Goal: Task Accomplishment & Management: Manage account settings

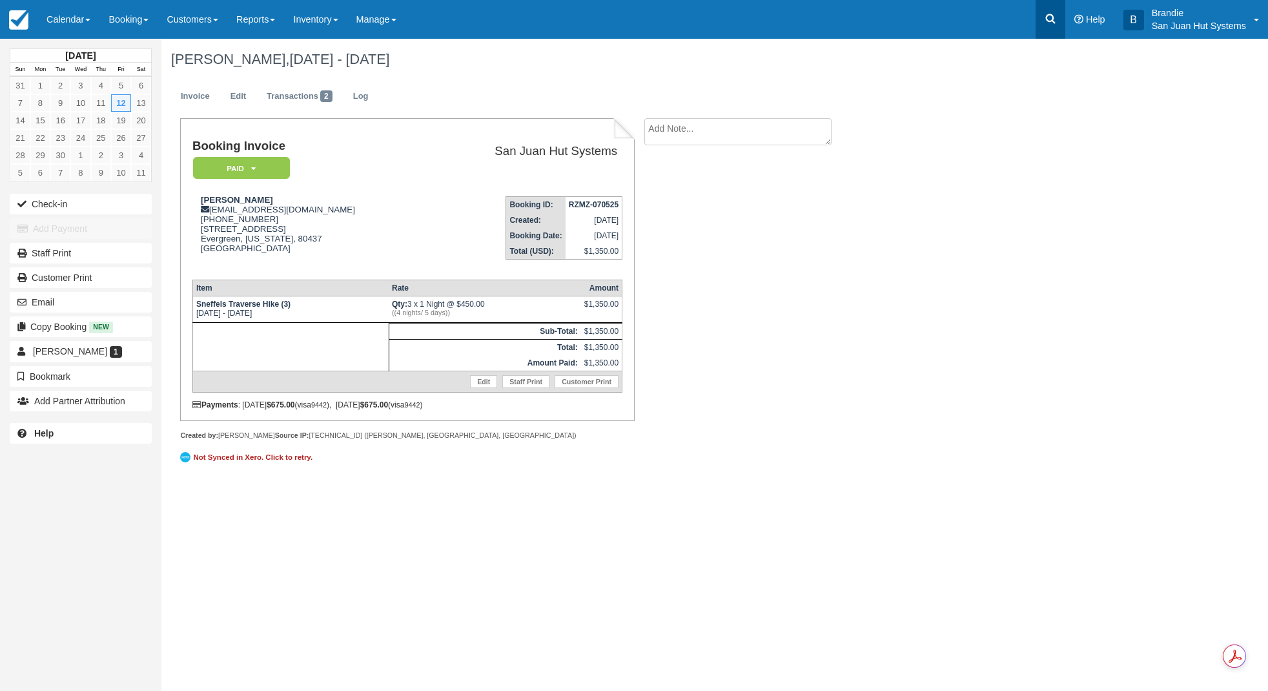
click at [1051, 15] on icon at bounding box center [1051, 19] width 10 height 10
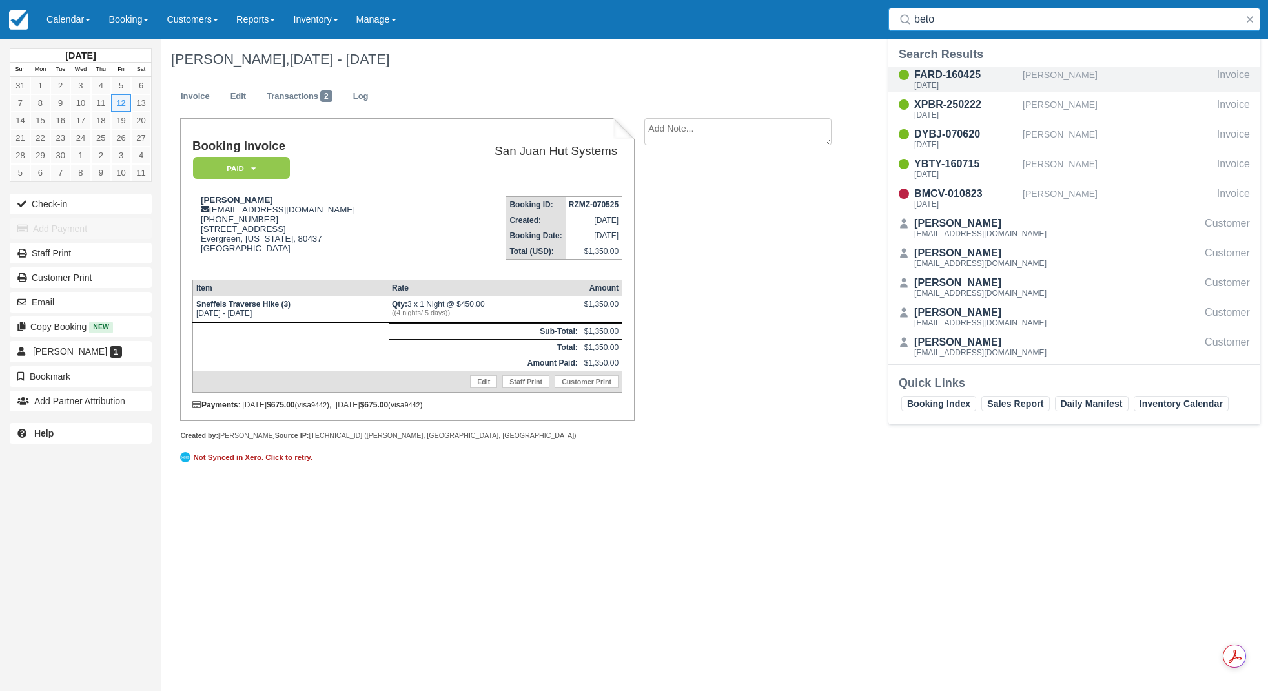
type input "beto"
click at [973, 81] on div "Tue Sep 23 2025" at bounding box center [965, 85] width 103 height 8
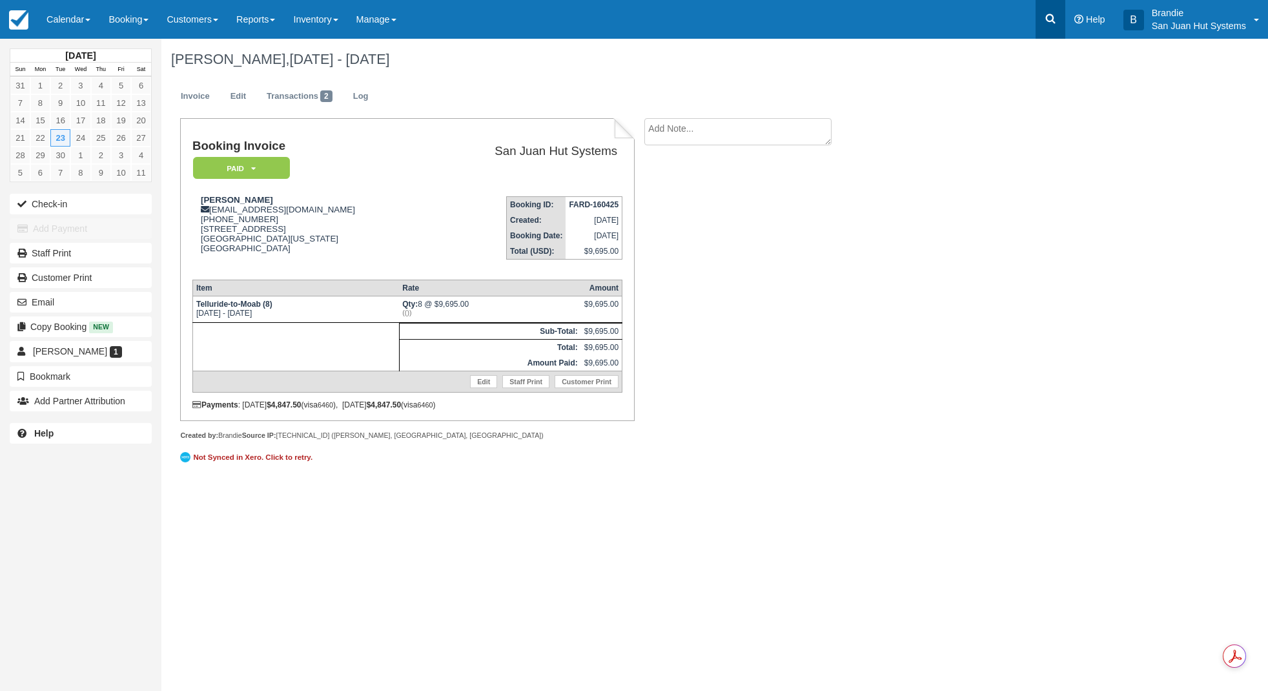
click at [1054, 19] on icon at bounding box center [1050, 18] width 13 height 13
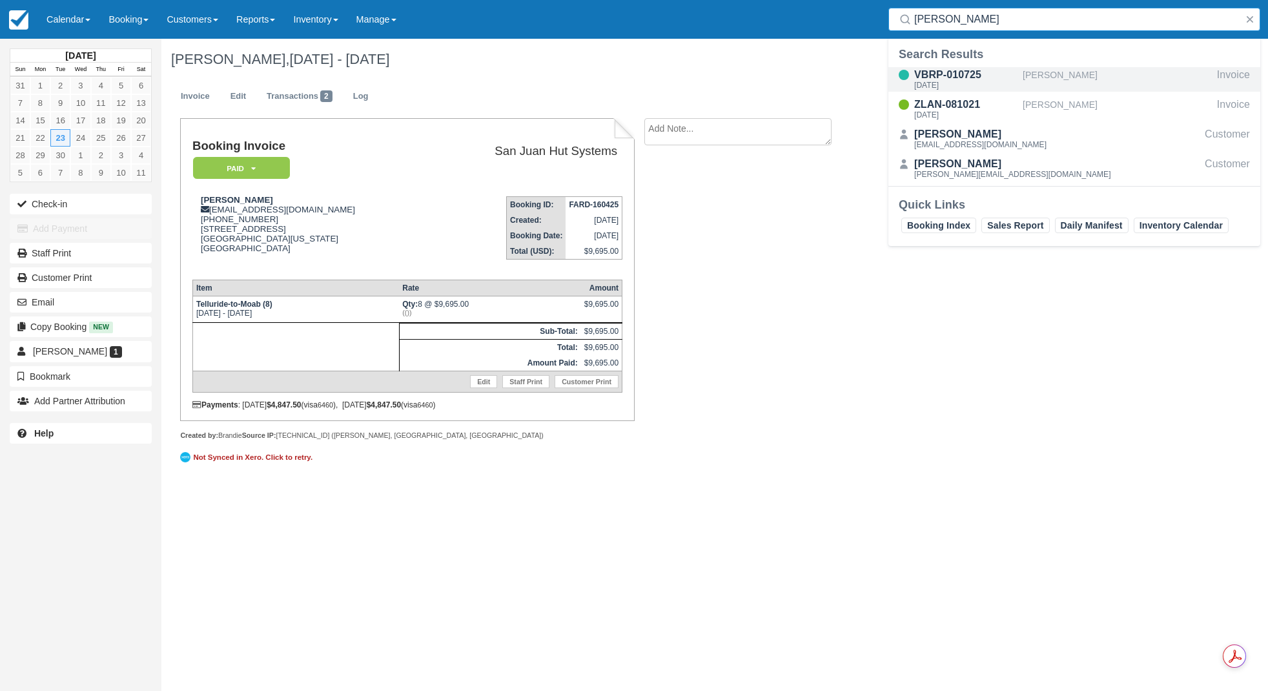
type input "varn"
drag, startPoint x: 951, startPoint y: 77, endPoint x: 957, endPoint y: 83, distance: 8.2
click at [951, 77] on div "VBRP-010725" at bounding box center [965, 74] width 103 height 15
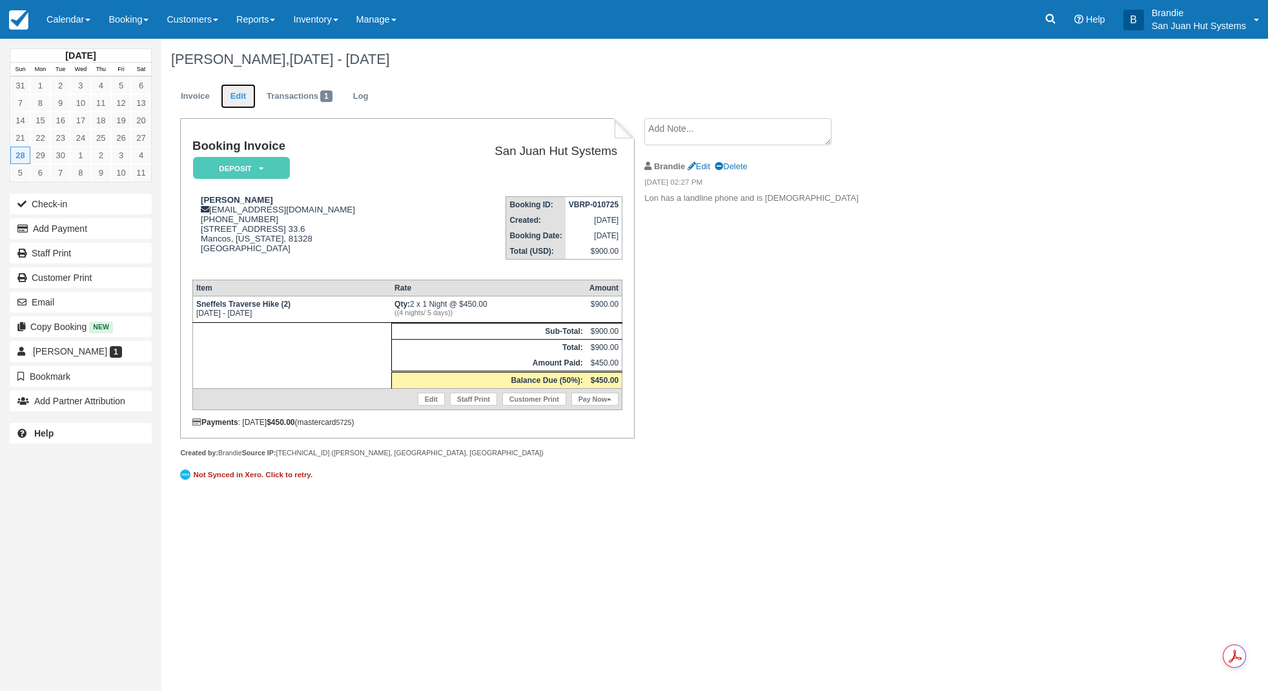
click at [225, 91] on link "Edit" at bounding box center [238, 96] width 35 height 25
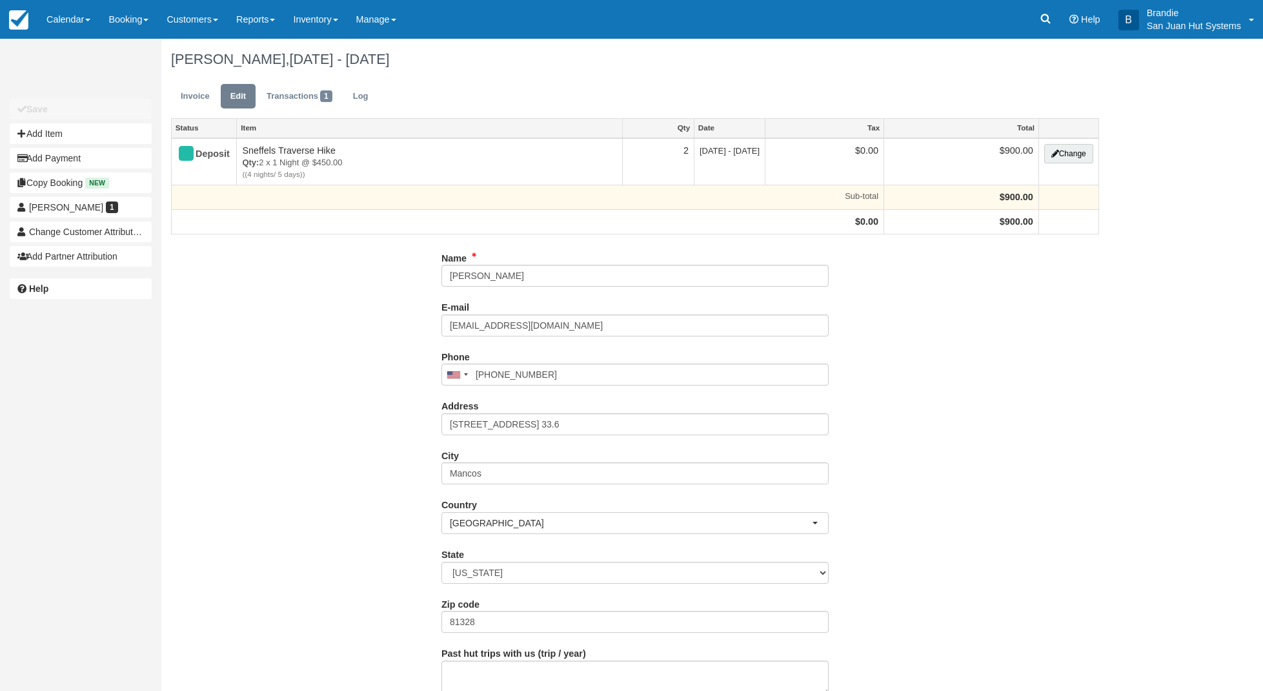
type input "[PHONE_NUMBER]"
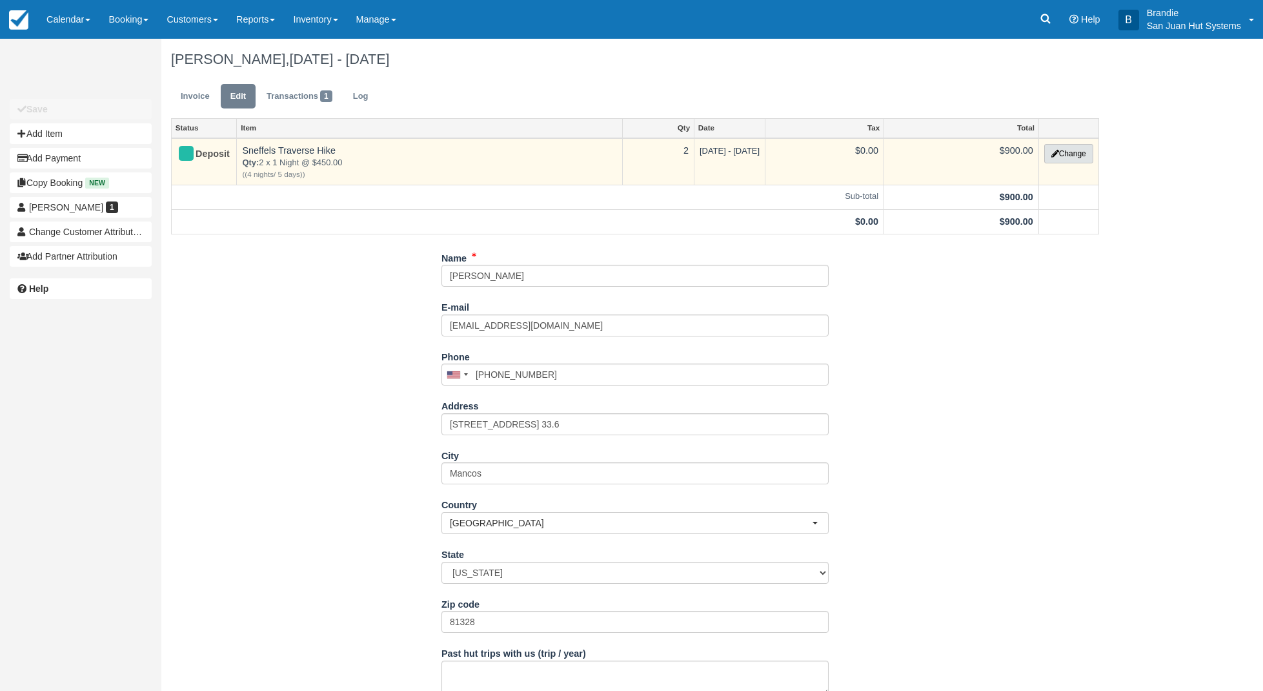
click at [1067, 156] on button "Change" at bounding box center [1068, 153] width 49 height 19
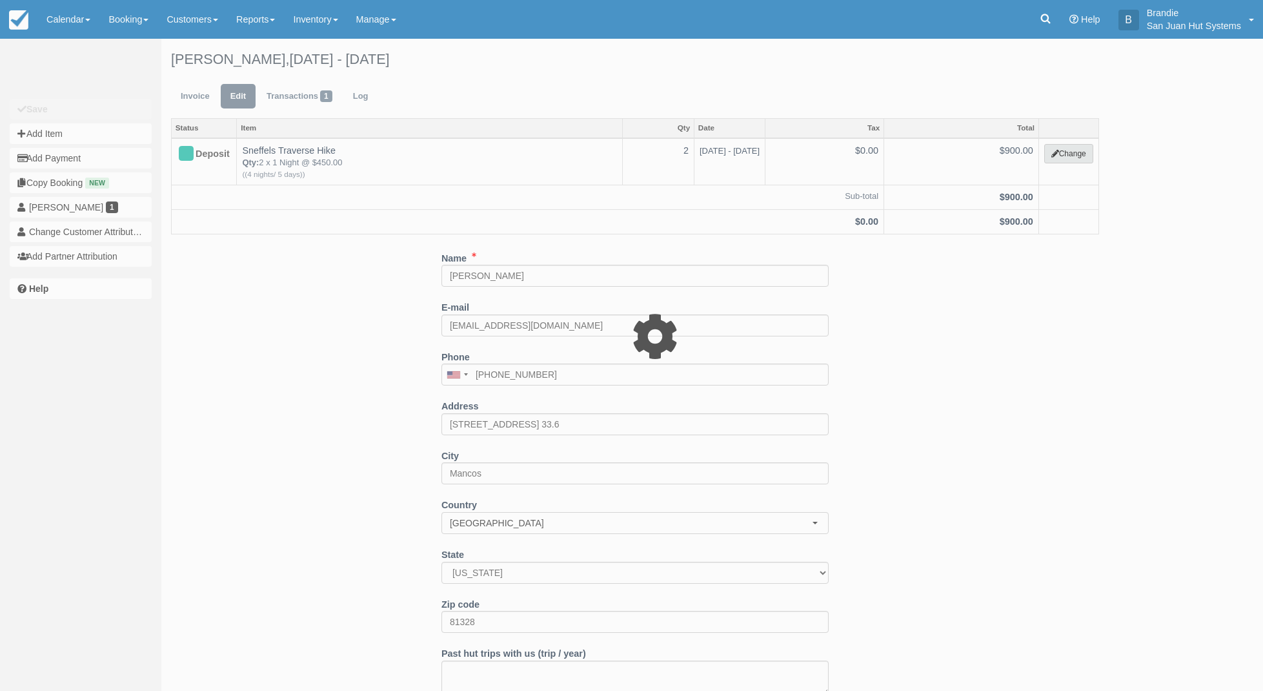
select select "12"
type input "900.00"
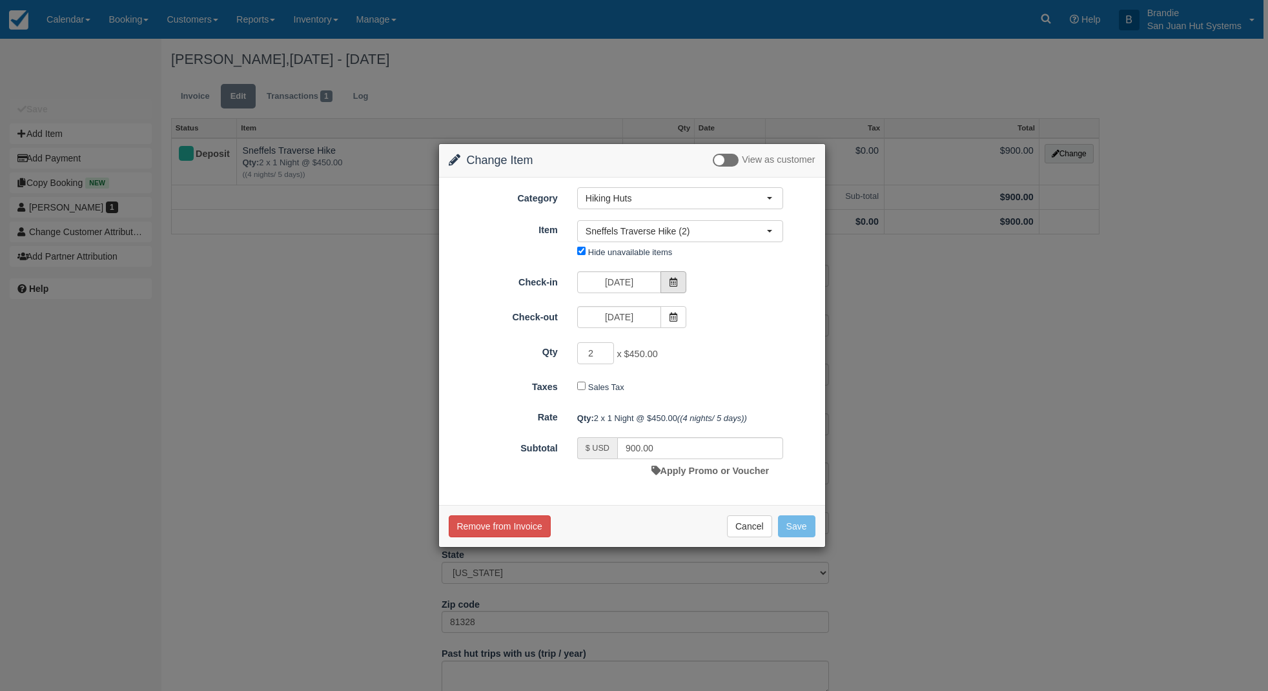
click at [674, 283] on icon at bounding box center [673, 282] width 9 height 9
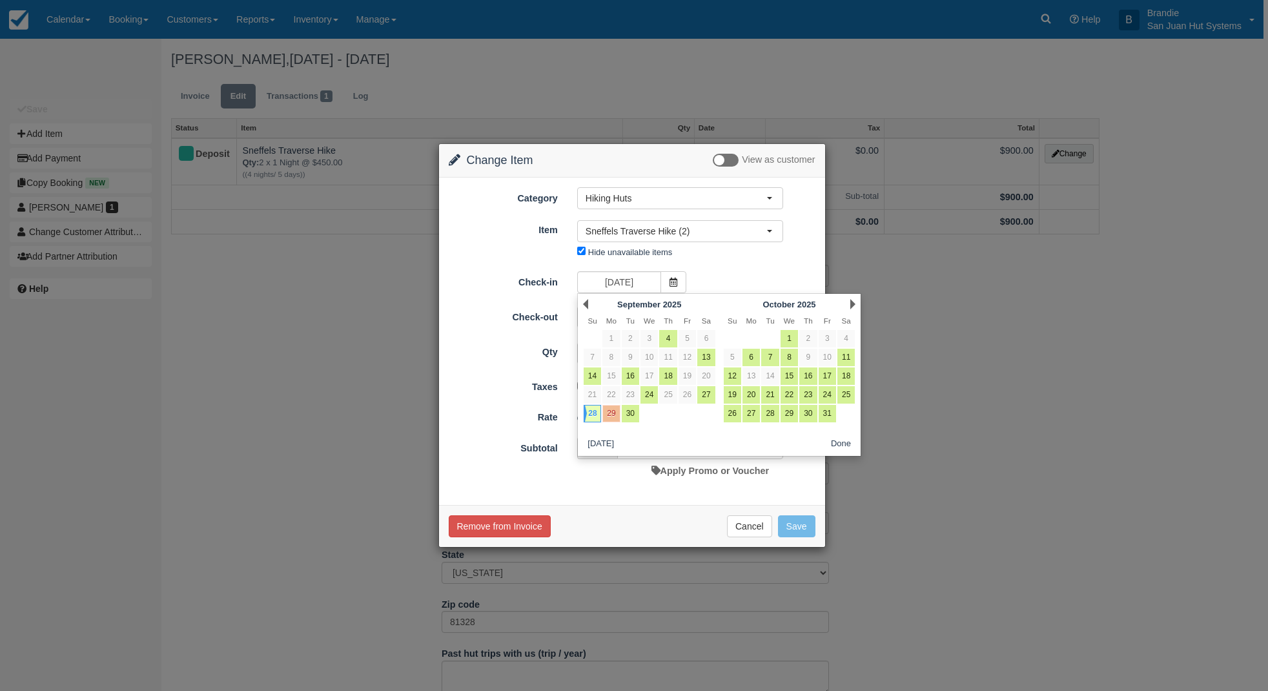
click at [848, 301] on div "Next October 2025" at bounding box center [789, 304] width 140 height 18
click at [850, 303] on link "Next" at bounding box center [852, 304] width 5 height 10
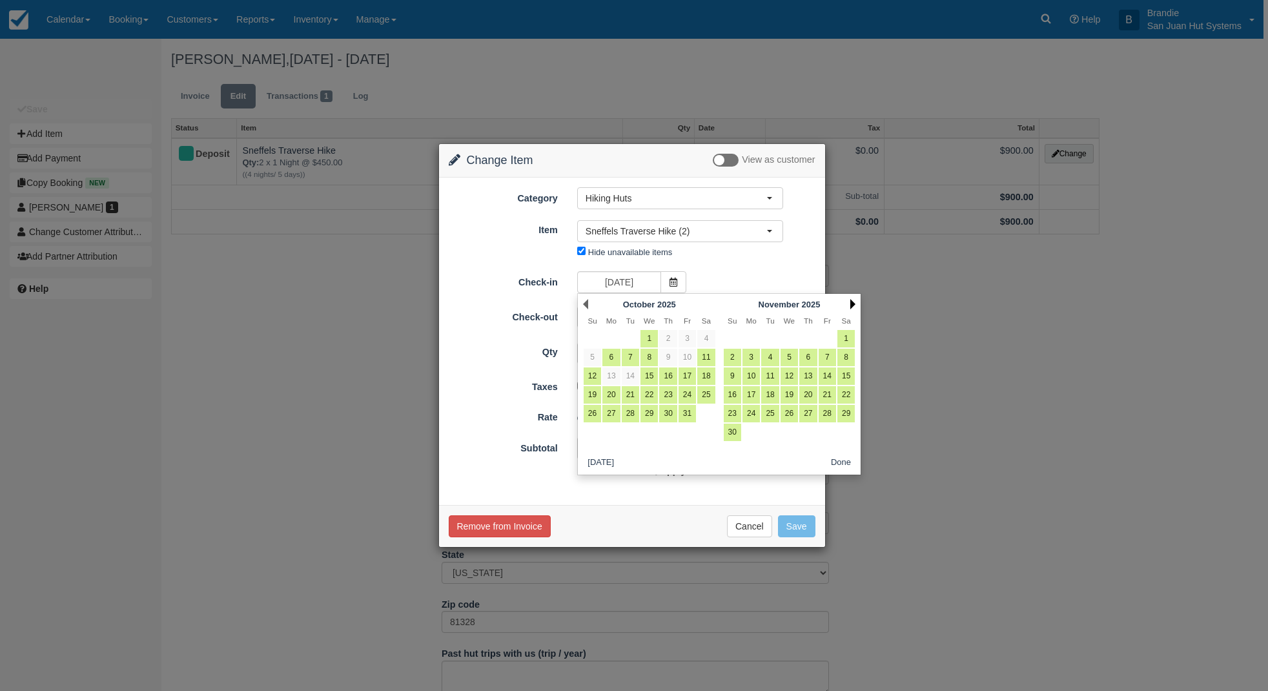
click at [850, 304] on link "Next" at bounding box center [852, 304] width 5 height 10
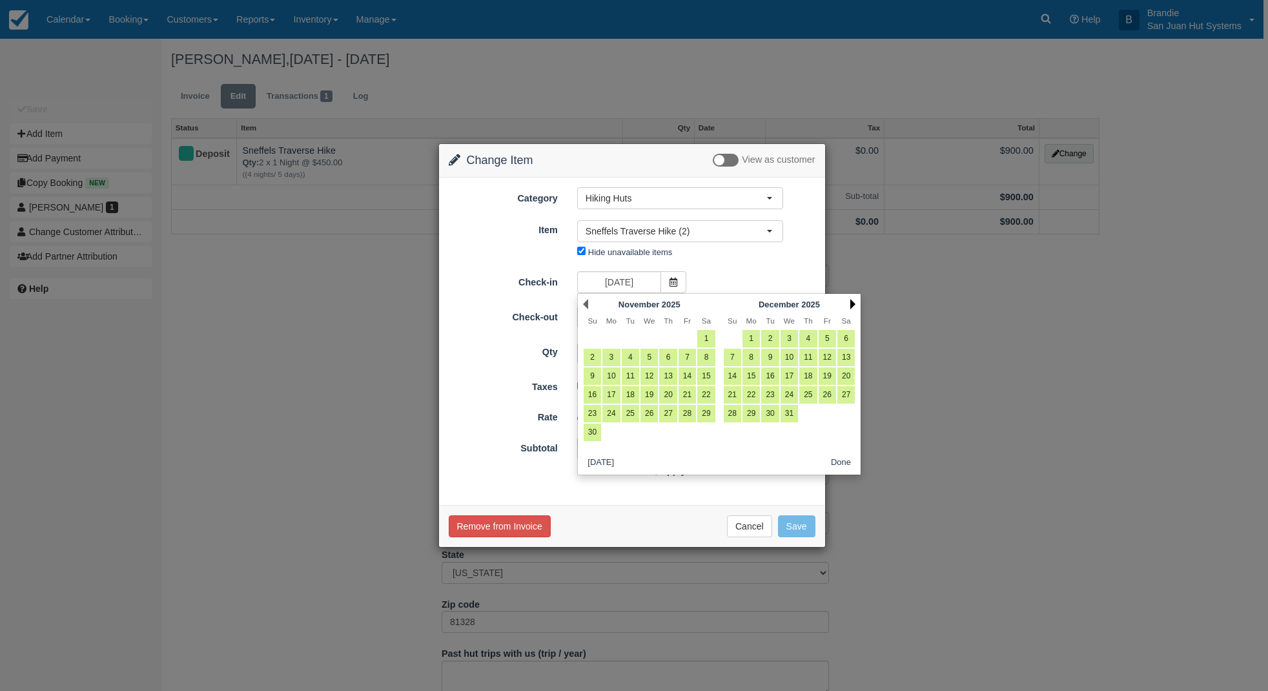
click at [850, 303] on link "Next" at bounding box center [852, 304] width 5 height 10
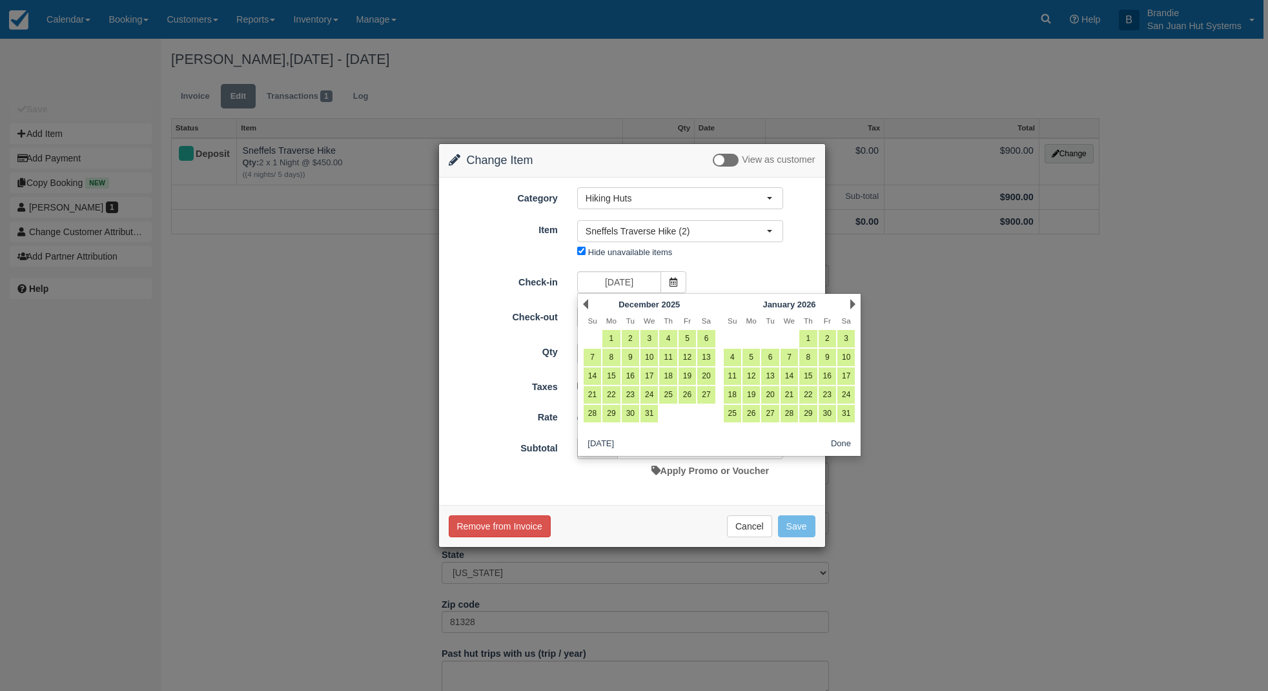
click at [850, 303] on link "Next" at bounding box center [852, 304] width 5 height 10
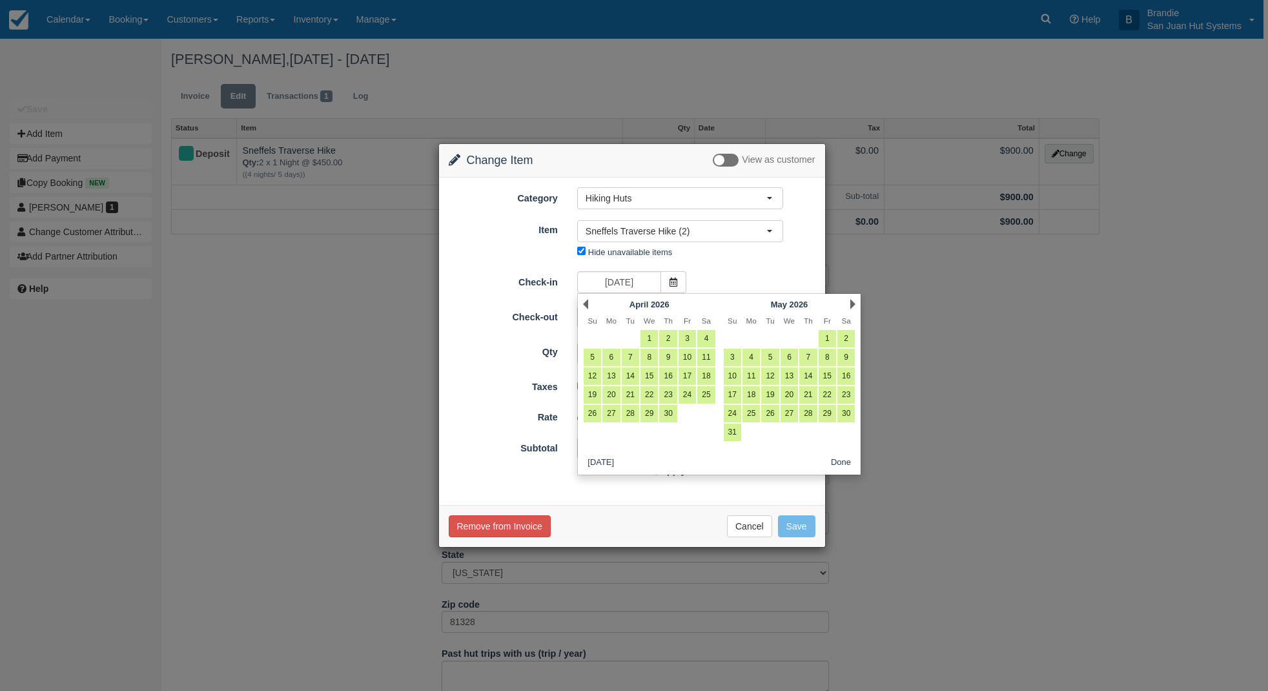
click at [850, 303] on link "Next" at bounding box center [852, 304] width 5 height 10
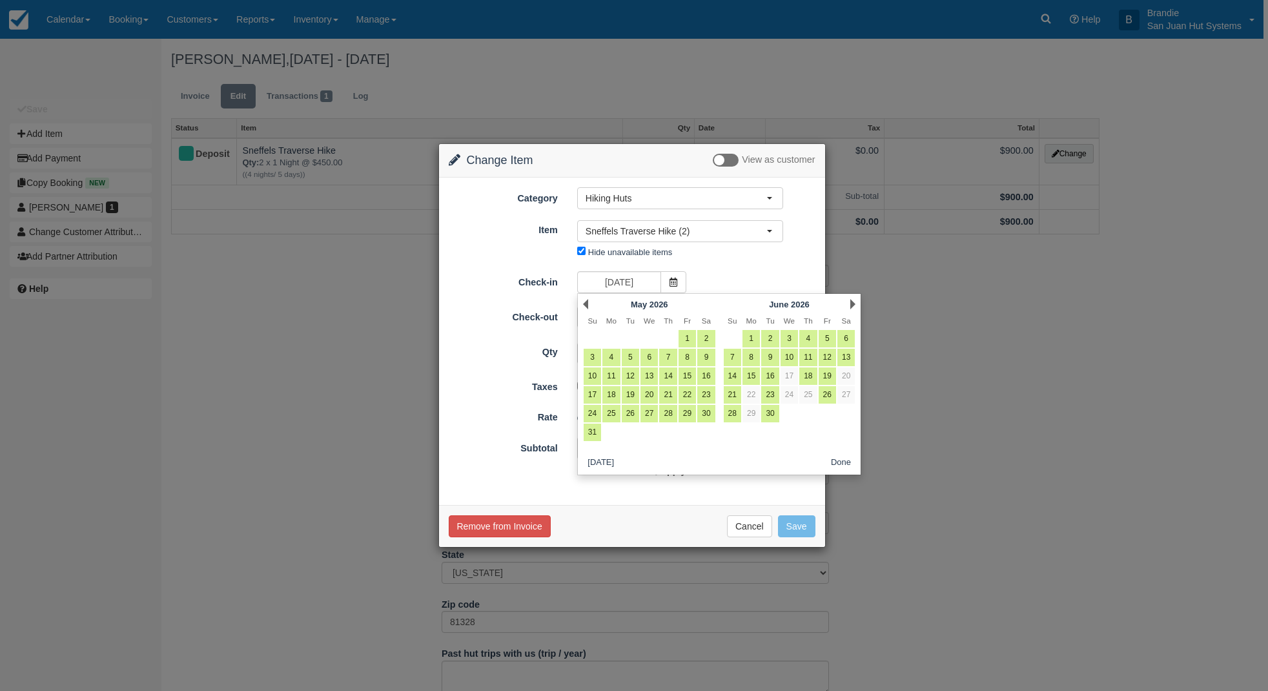
click at [850, 303] on link "Next" at bounding box center [852, 304] width 5 height 10
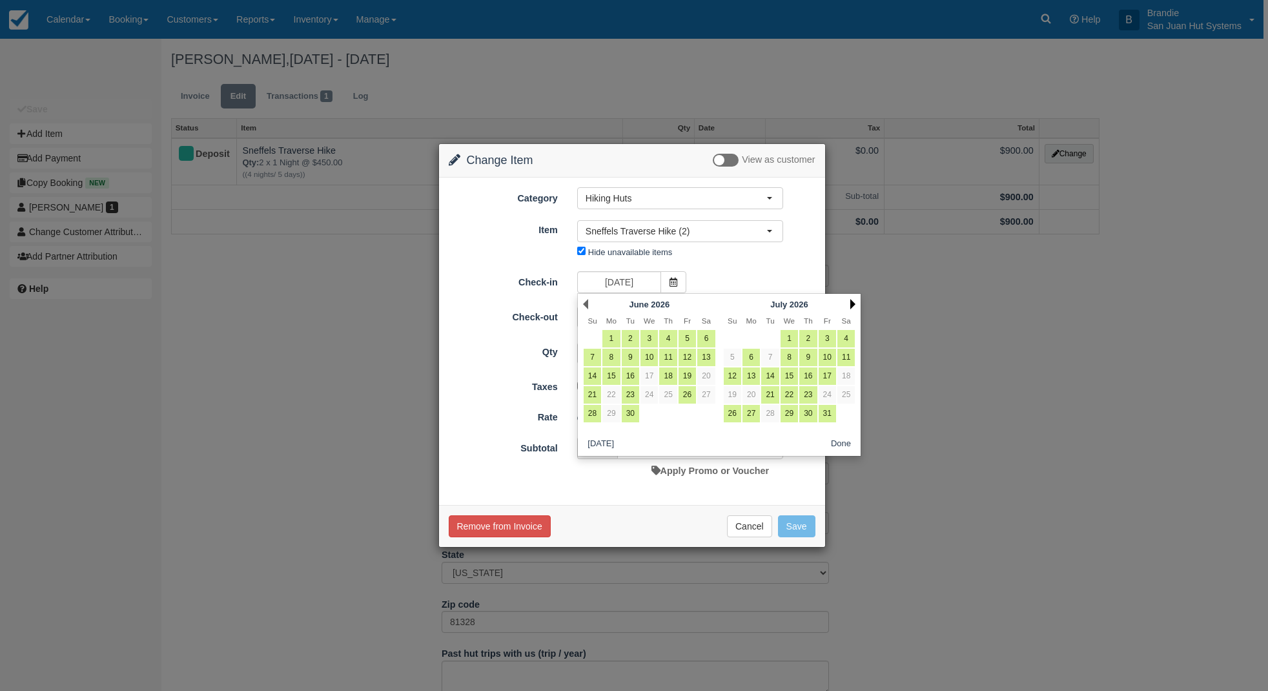
click at [850, 303] on link "Next" at bounding box center [852, 304] width 5 height 10
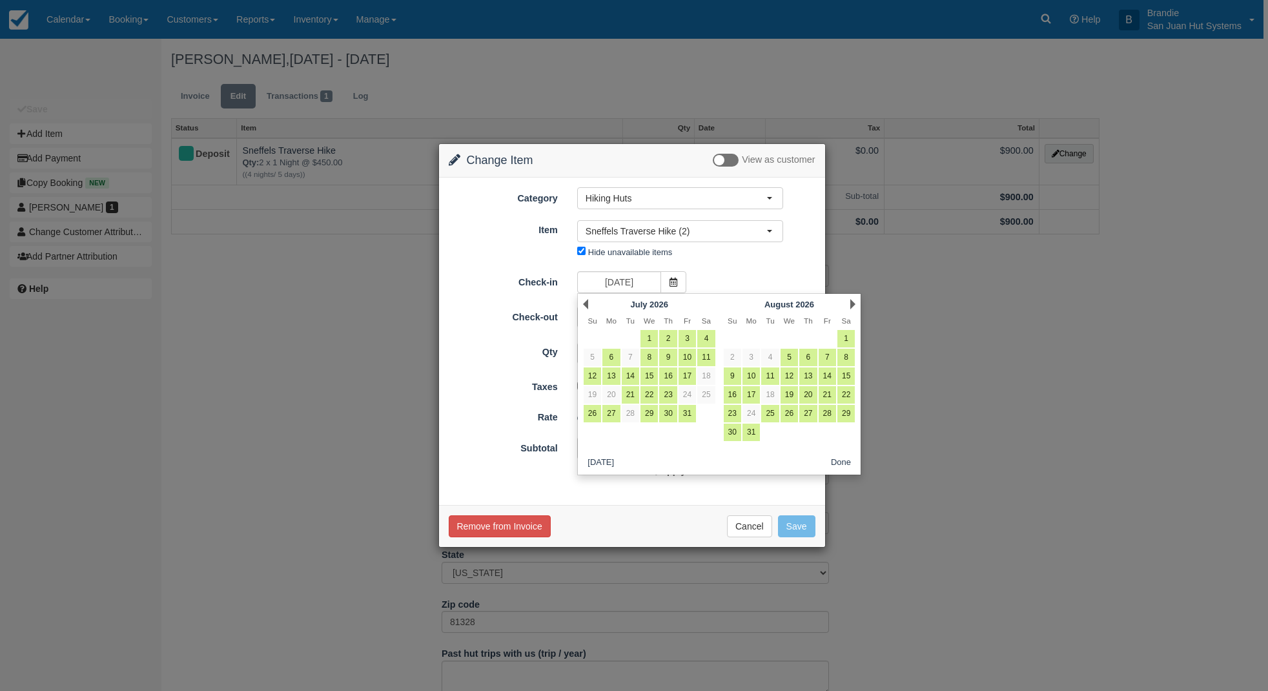
click at [850, 303] on link "Next" at bounding box center [852, 304] width 5 height 10
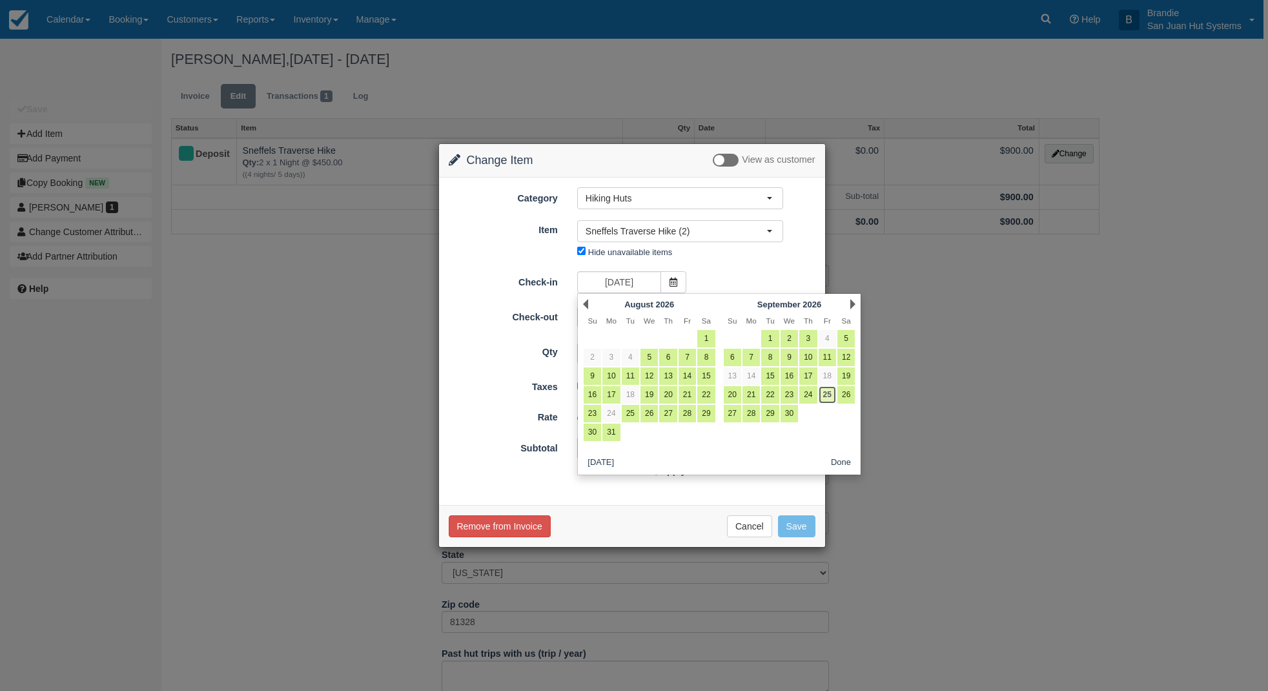
click at [826, 394] on link "25" at bounding box center [826, 394] width 17 height 17
type input "09/25/26"
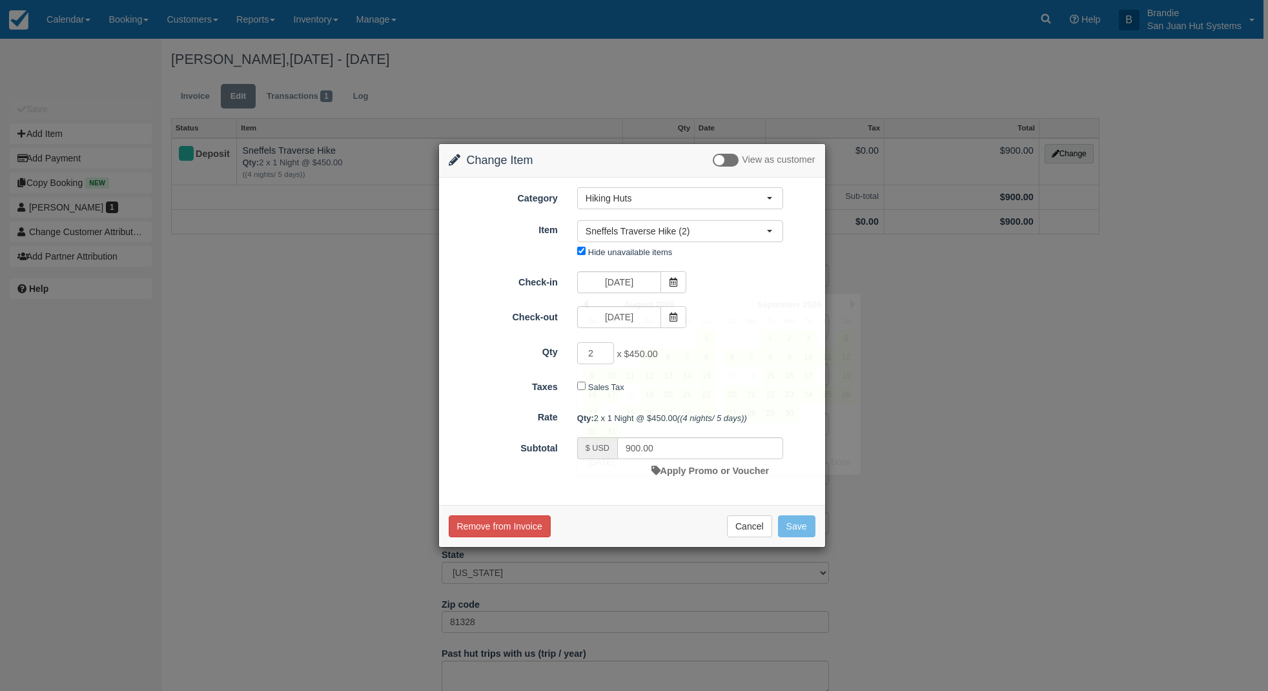
type input "0.00"
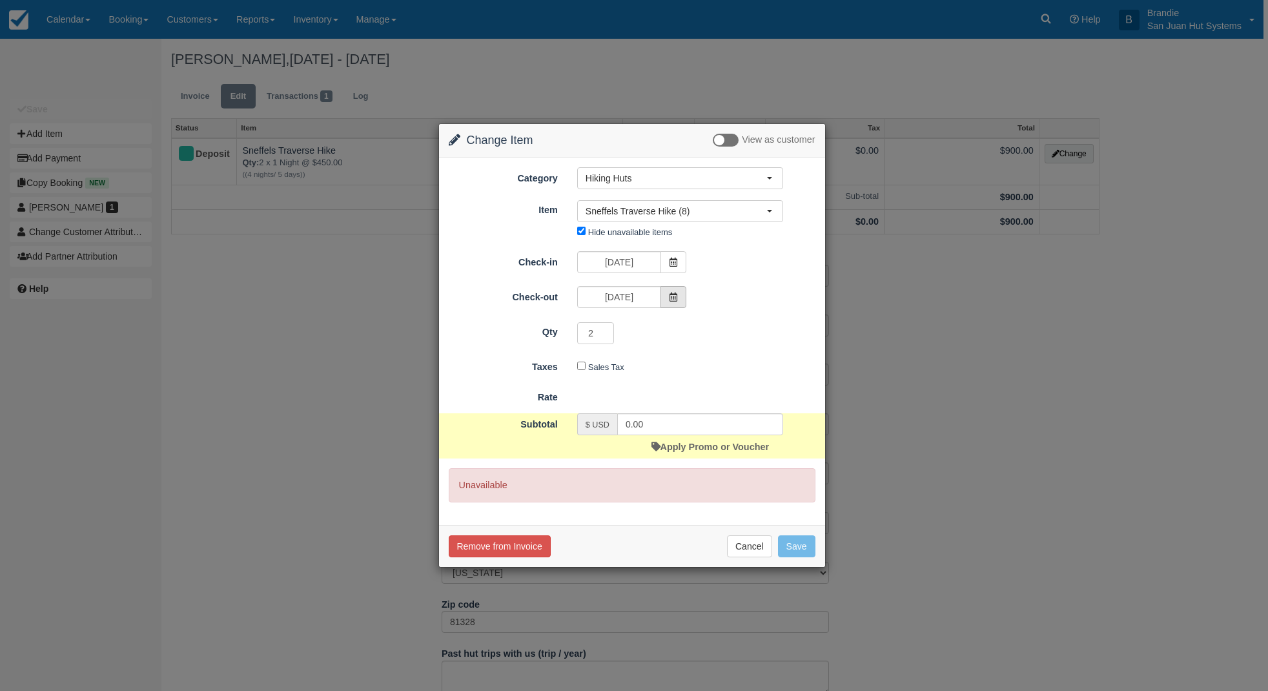
click at [673, 296] on icon at bounding box center [673, 296] width 9 height 9
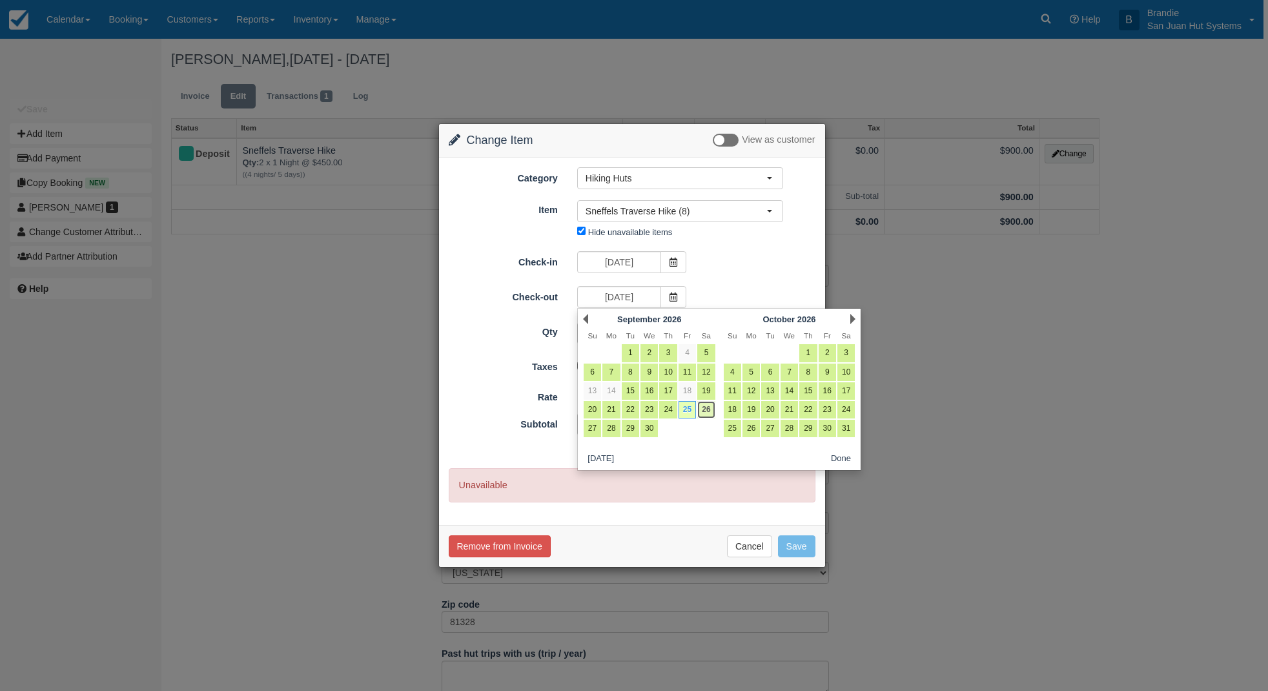
click at [713, 412] on link "26" at bounding box center [705, 409] width 17 height 17
type input "09/26/26"
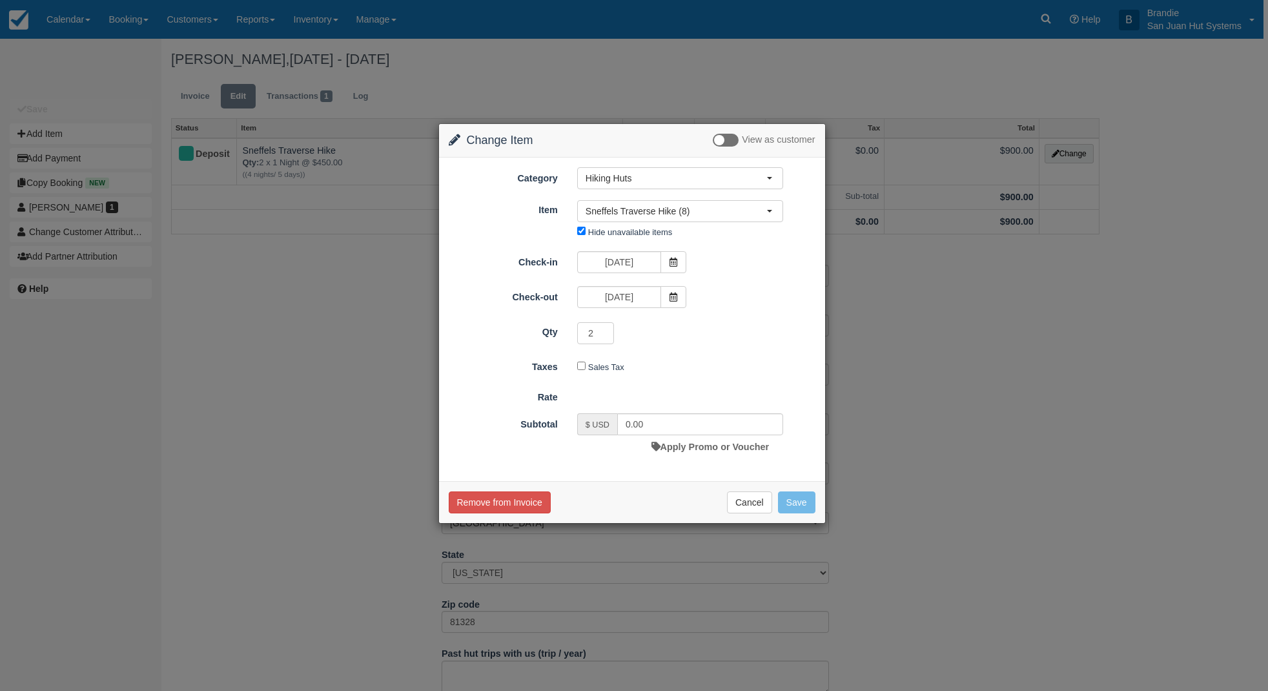
type input "900.00"
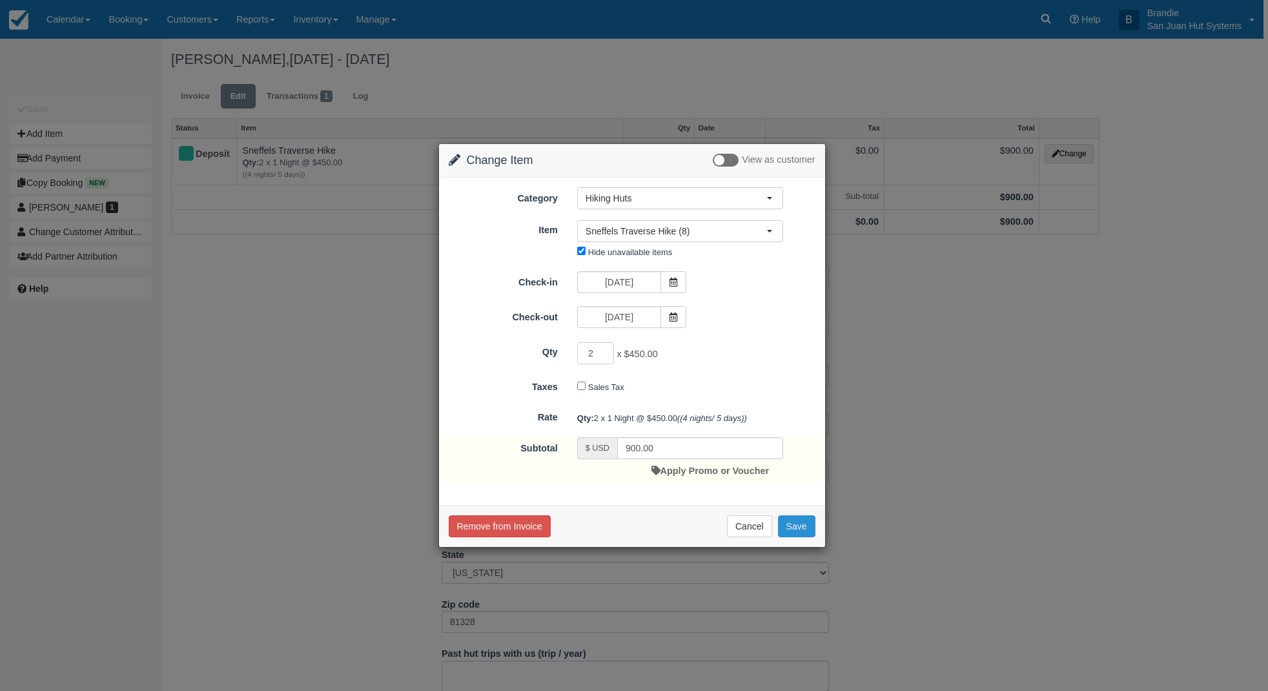
click at [796, 528] on button "Save" at bounding box center [796, 526] width 37 height 22
checkbox input "false"
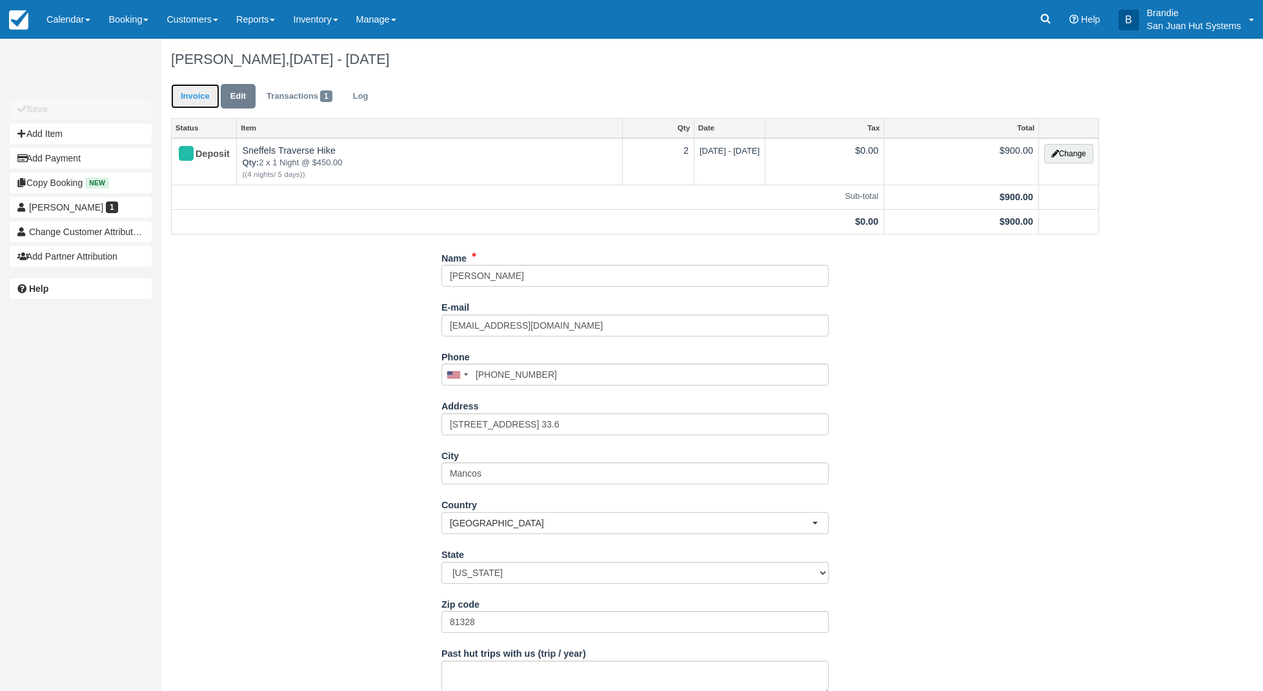
click at [185, 95] on link "Invoice" at bounding box center [195, 96] width 48 height 25
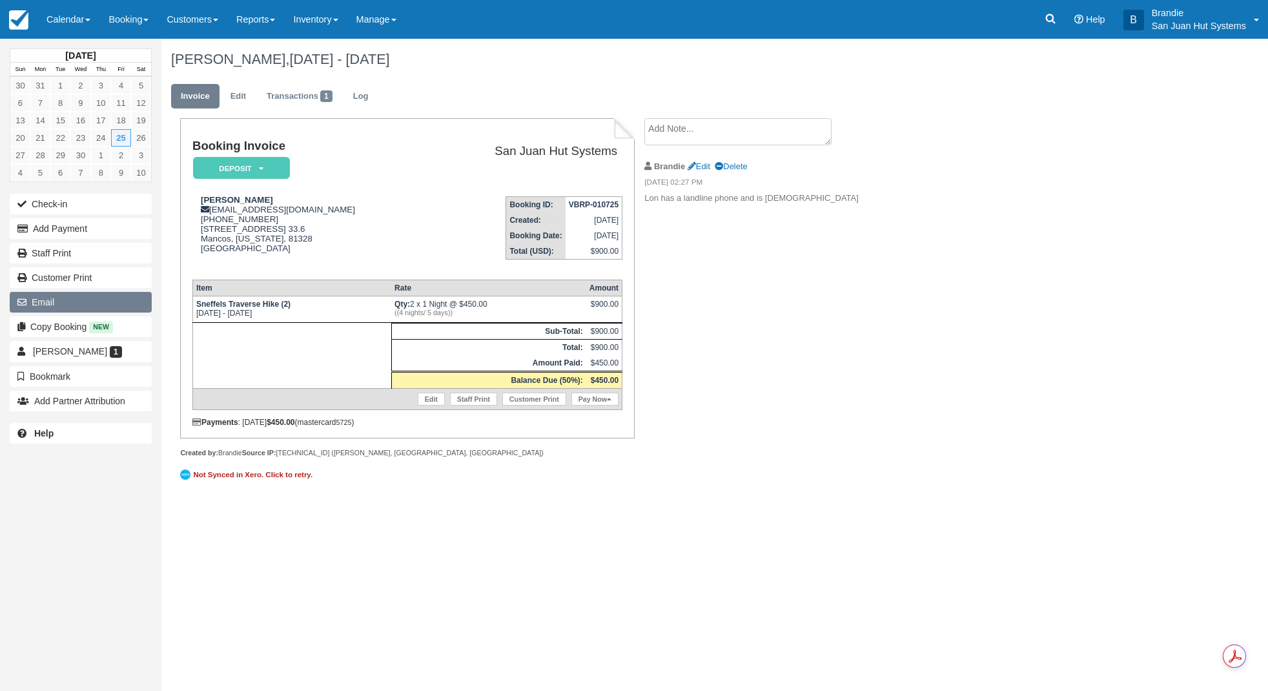
click at [39, 297] on button "Email" at bounding box center [81, 302] width 142 height 21
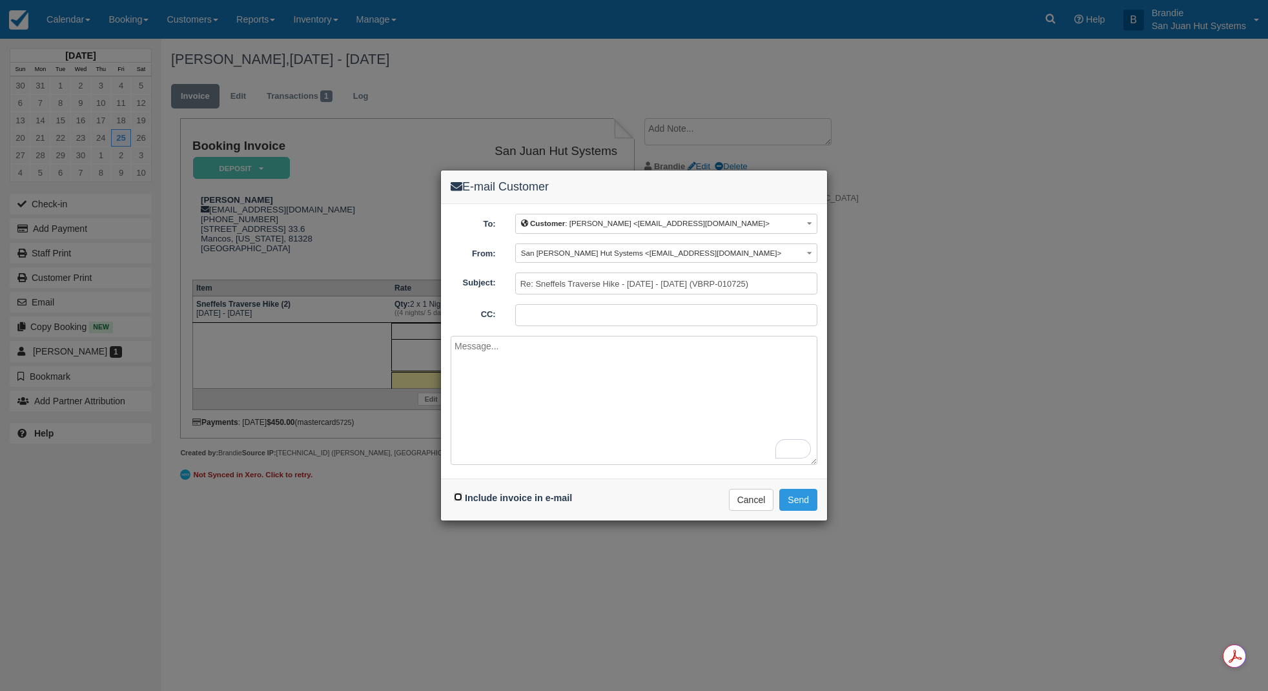
click at [458, 499] on input "Include invoice in e-mail" at bounding box center [458, 496] width 8 height 8
checkbox input "true"
click at [496, 326] on div "CC:" at bounding box center [634, 315] width 386 height 22
click at [496, 365] on textarea "To enrich screen reader interactions, please activate Accessibility in Grammarl…" at bounding box center [634, 400] width 367 height 129
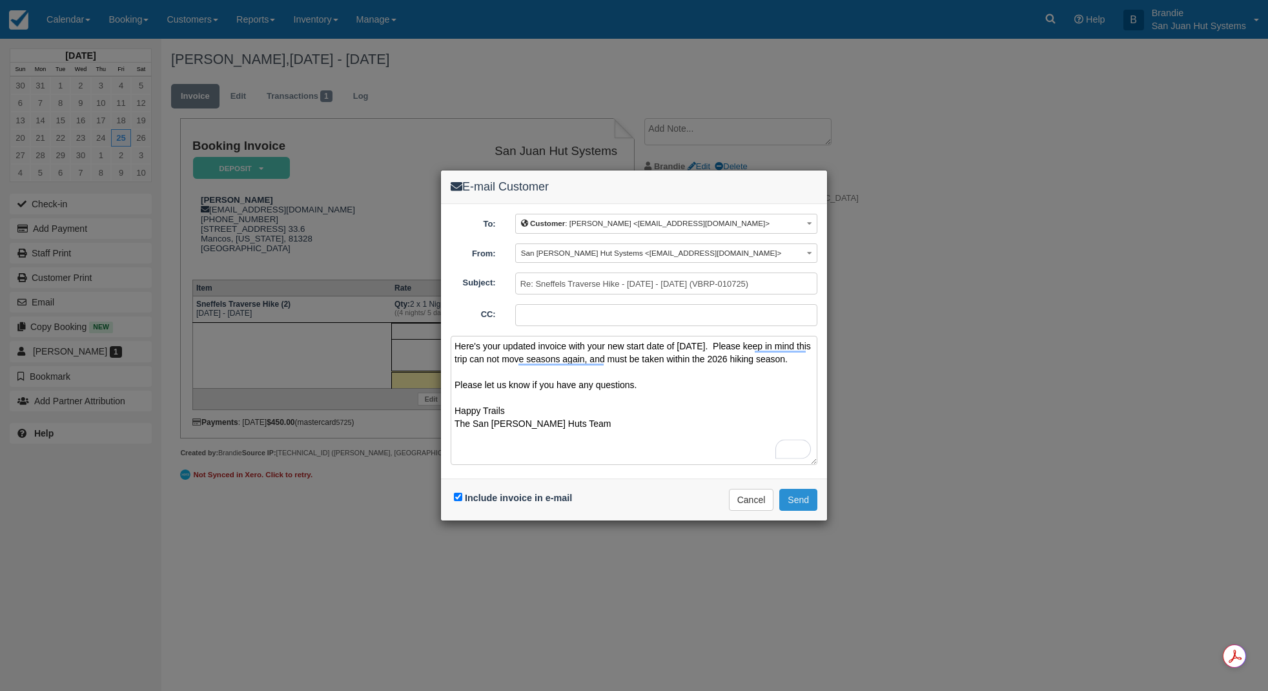
type textarea "Here's your updated invoice with your new start date of 9/25/2026. Please keep …"
click at [798, 500] on button "Send" at bounding box center [798, 500] width 38 height 22
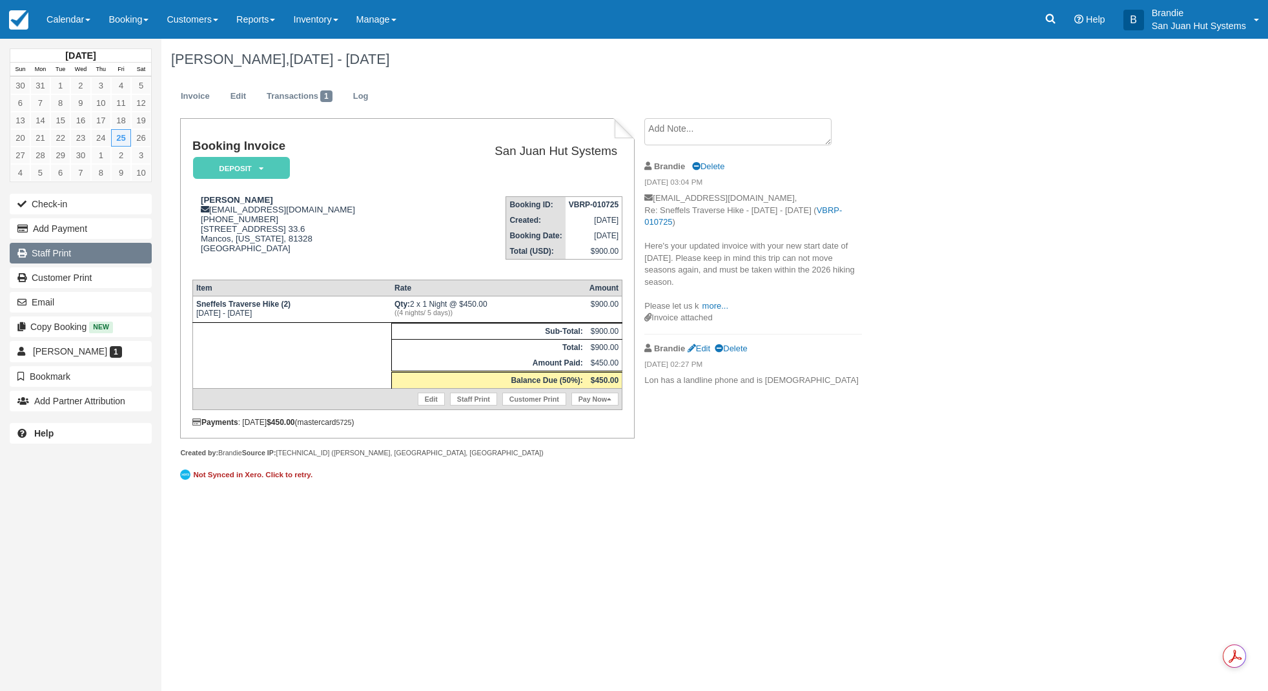
click at [43, 253] on link "Staff Print" at bounding box center [81, 253] width 142 height 21
click at [1047, 10] on link at bounding box center [1050, 19] width 30 height 39
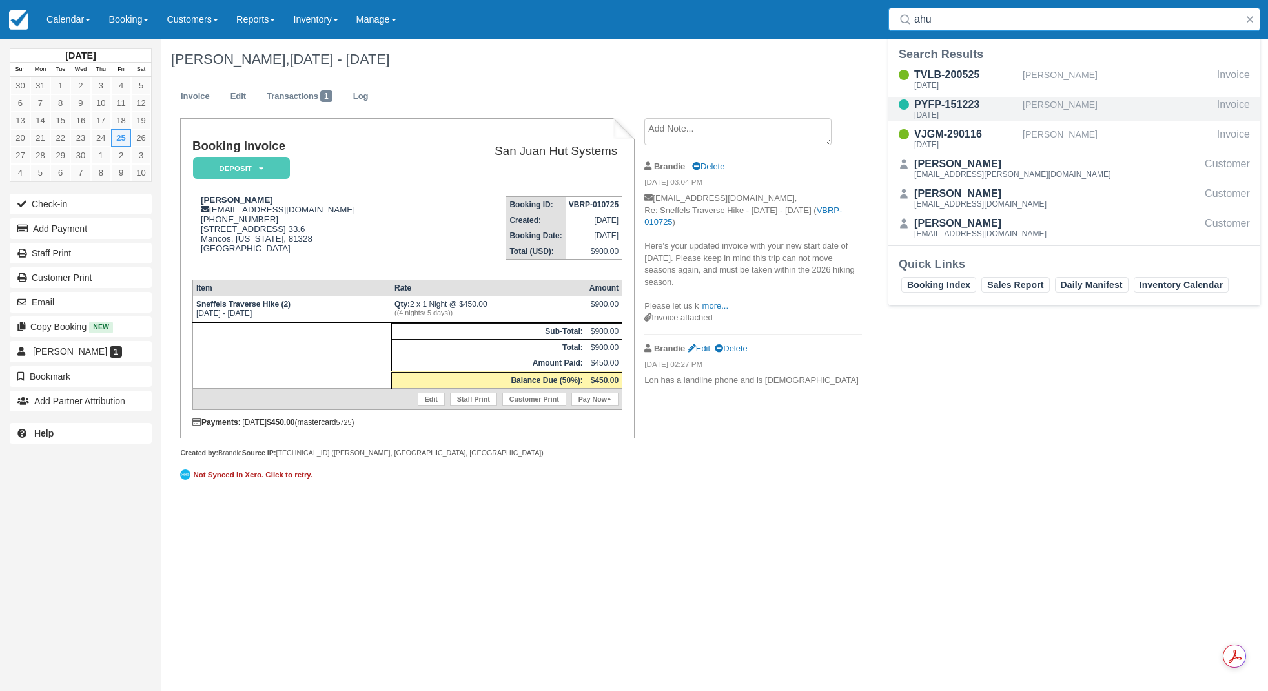
type input "ahu"
click at [947, 99] on div "PYFP-151223" at bounding box center [965, 104] width 103 height 15
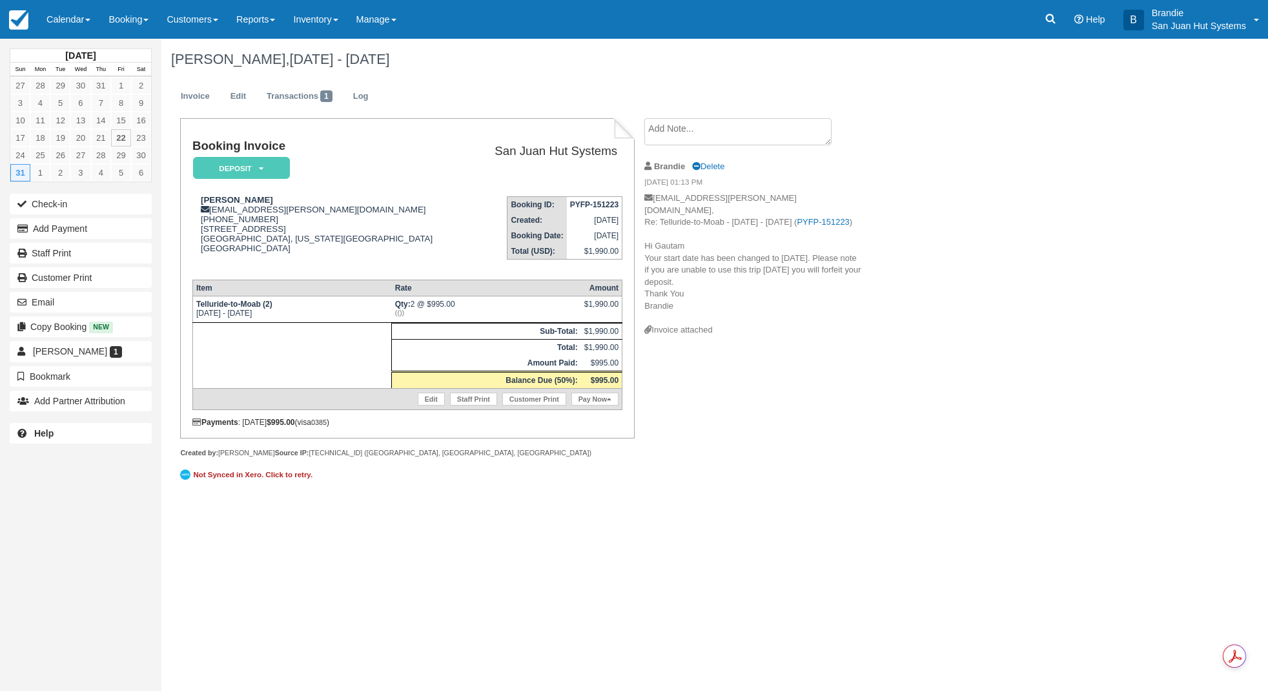
click at [673, 140] on textarea at bounding box center [737, 131] width 187 height 27
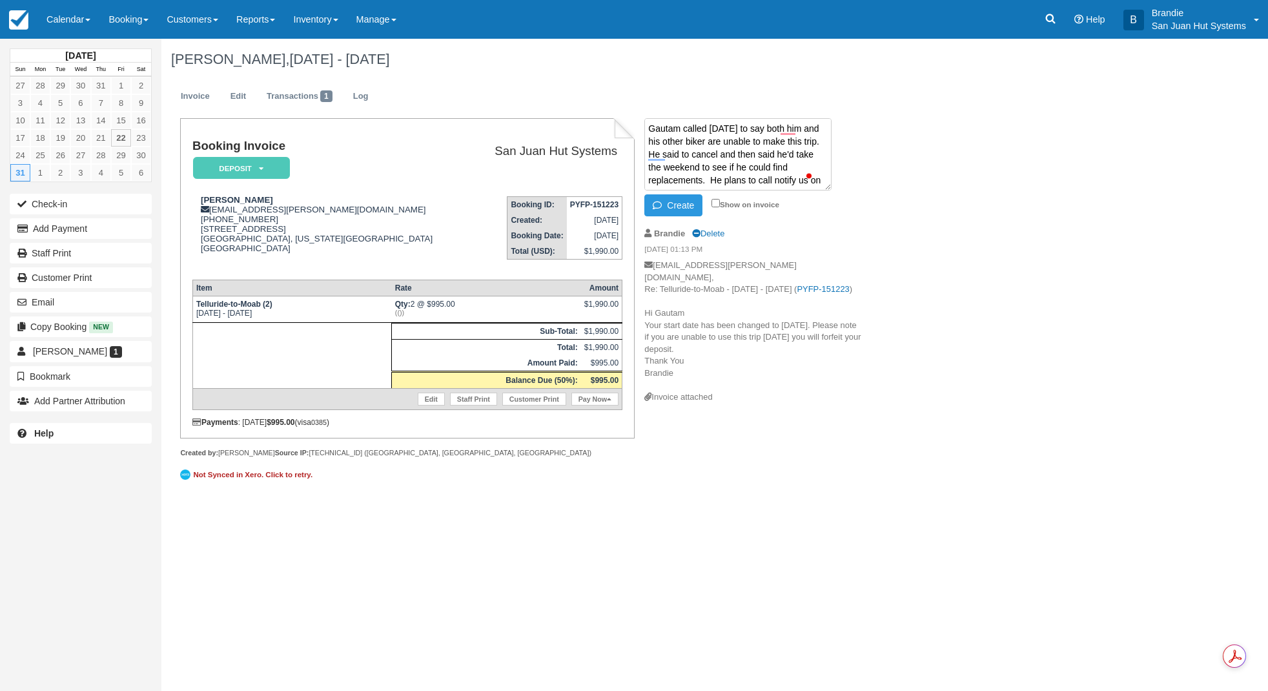
scroll to position [9, 0]
type textarea "Gautam called [DATE] to say both him and his other biker are unable to make thi…"
click at [695, 201] on button "Create" at bounding box center [673, 205] width 58 height 22
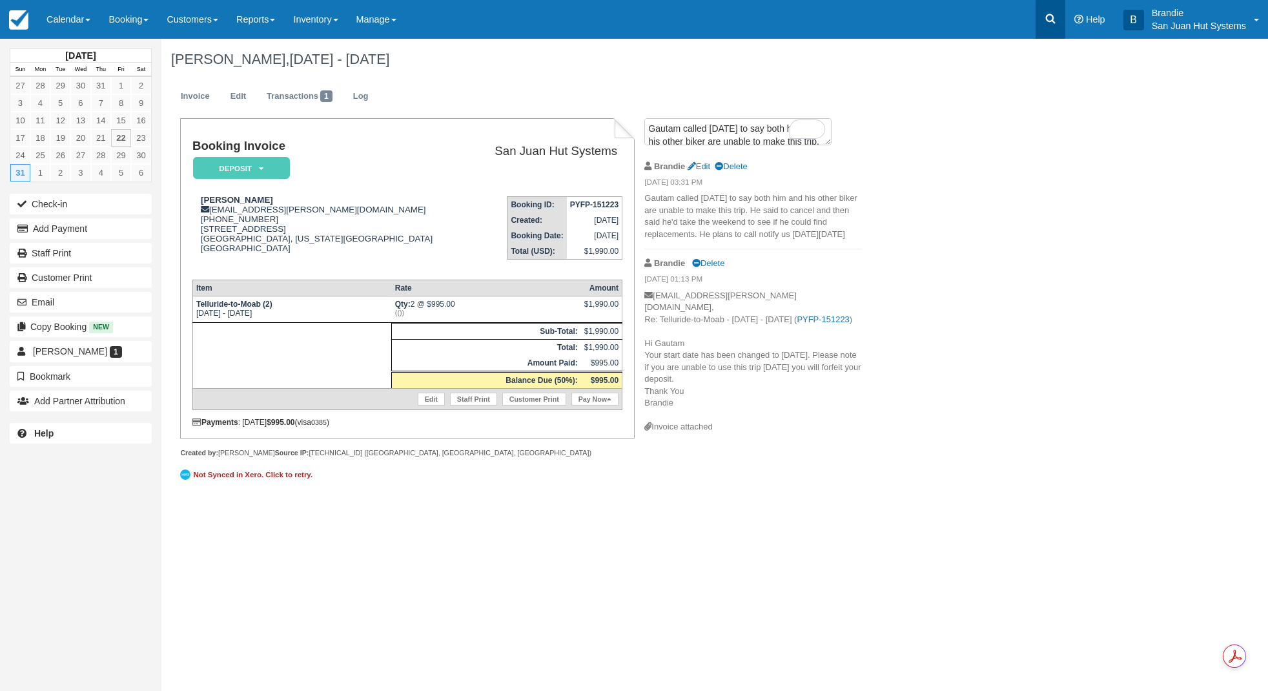
click at [1039, 25] on link at bounding box center [1050, 19] width 30 height 39
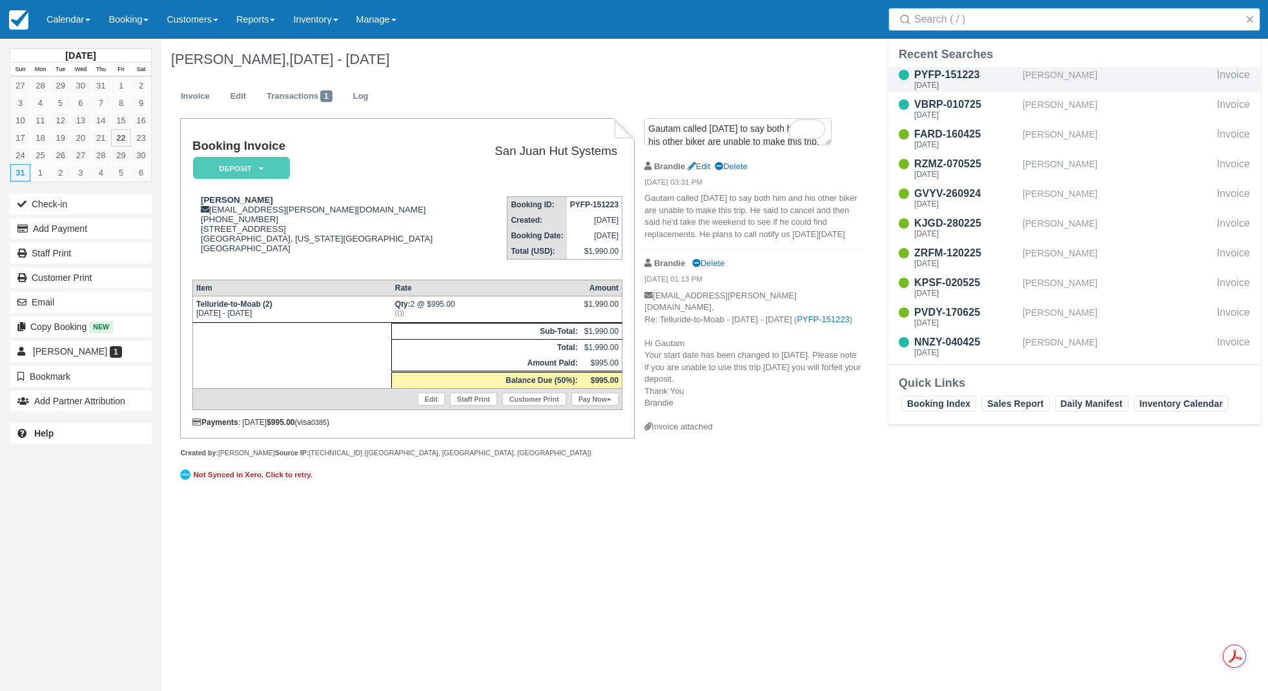
click at [1061, 74] on div "Gautam Ahuja" at bounding box center [1116, 79] width 189 height 25
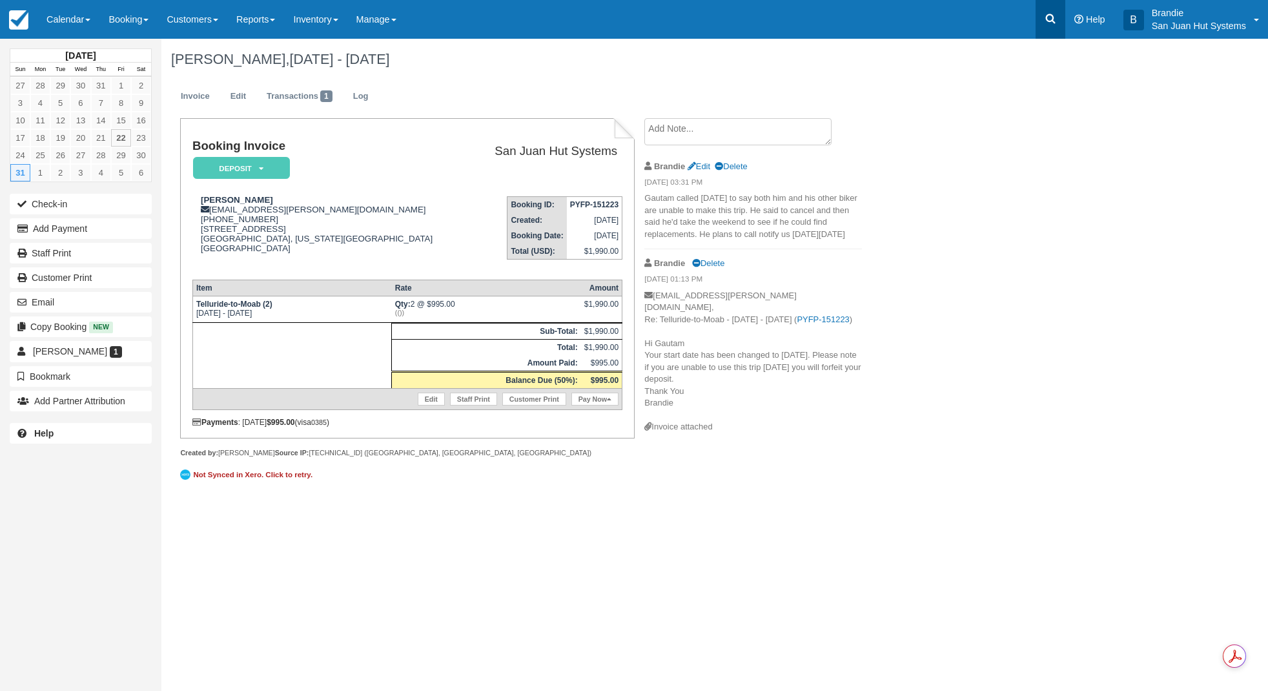
click at [1051, 26] on link at bounding box center [1050, 19] width 30 height 39
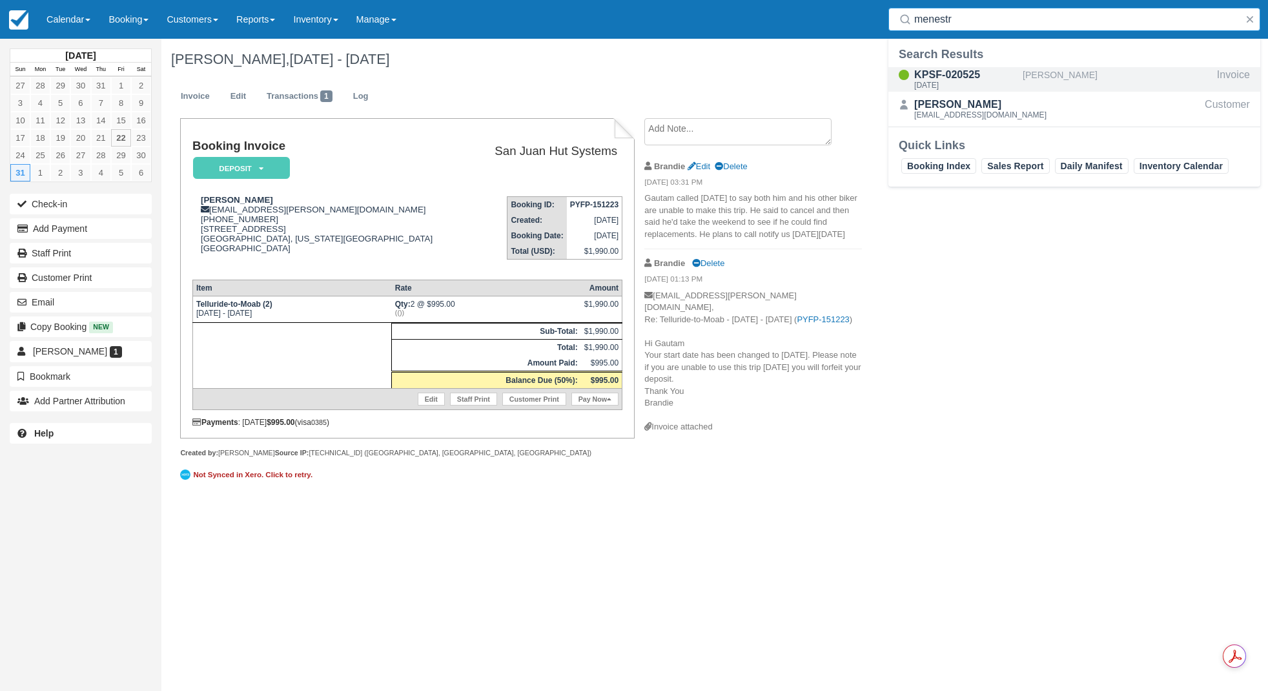
type input "menestr"
click at [967, 85] on div "[DATE]" at bounding box center [965, 85] width 103 height 8
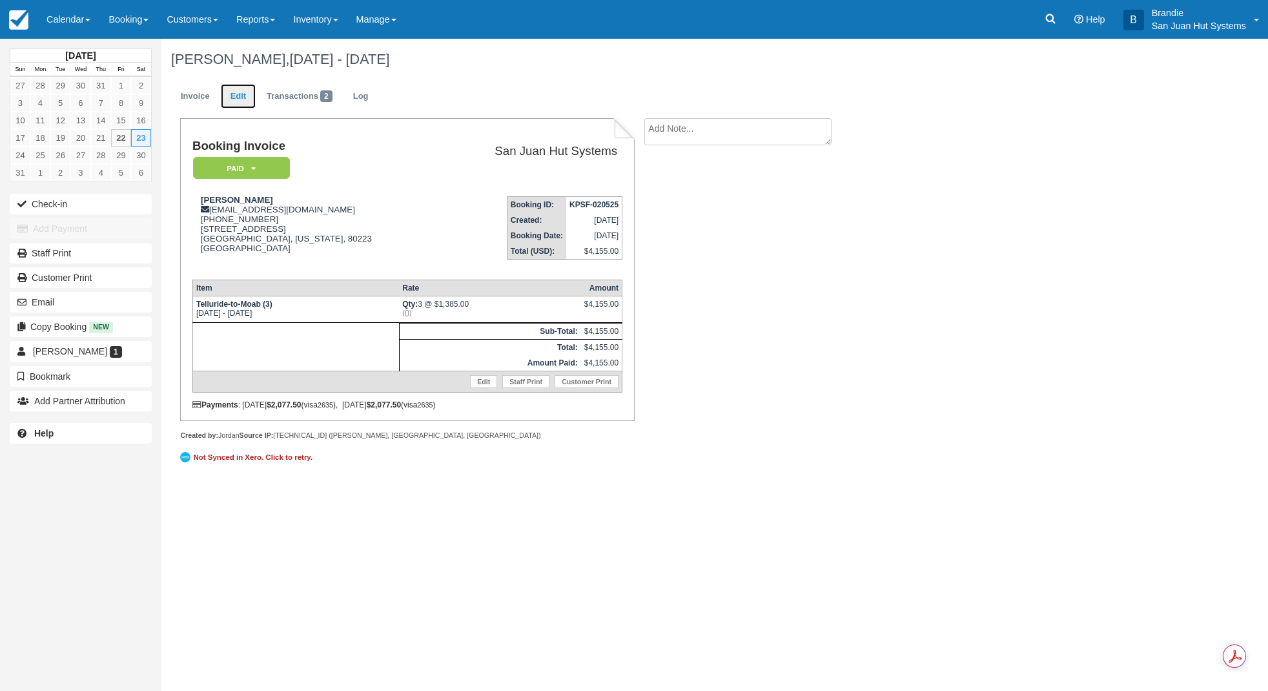
click at [236, 90] on link "Edit" at bounding box center [238, 96] width 35 height 25
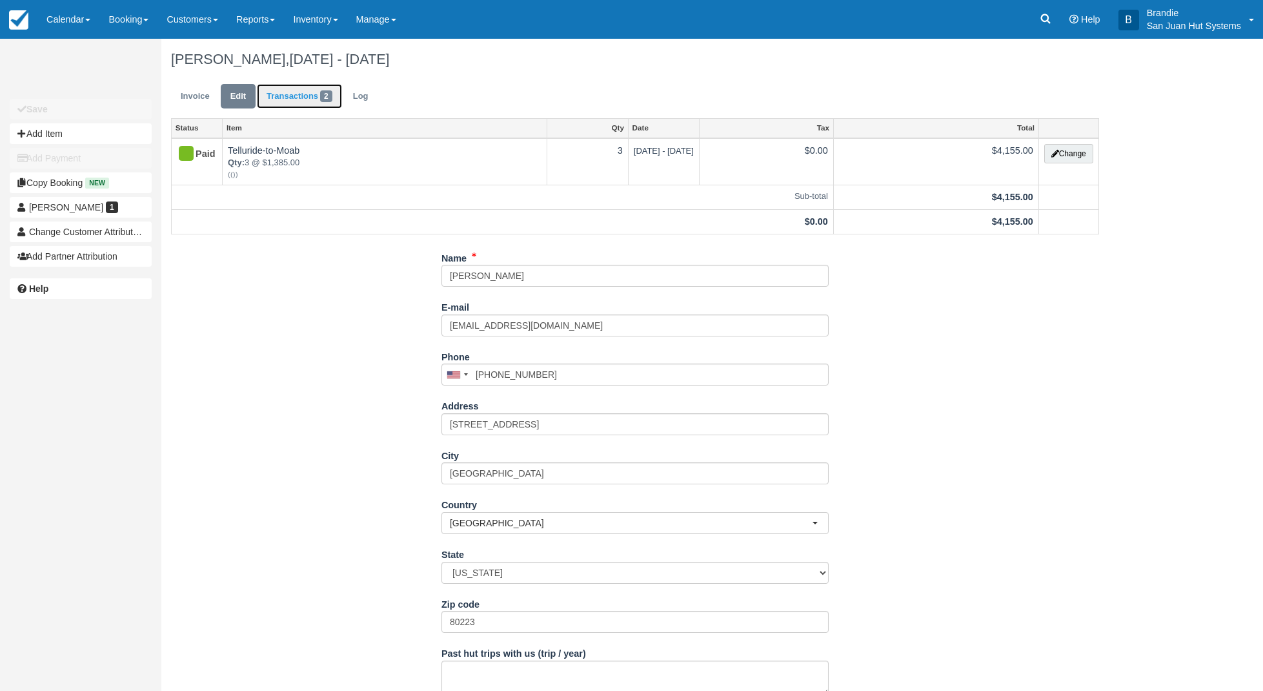
click at [275, 87] on link "Transactions 2" at bounding box center [299, 96] width 85 height 25
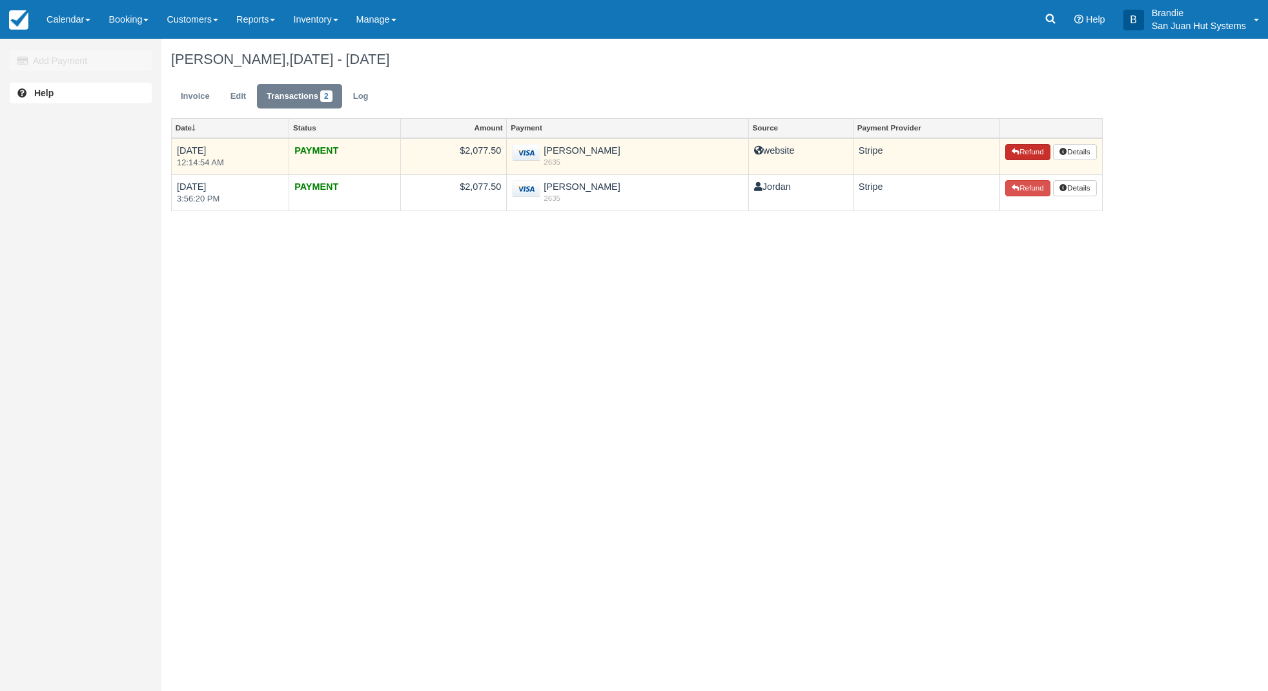
click at [1015, 145] on button "Refund" at bounding box center [1027, 152] width 45 height 17
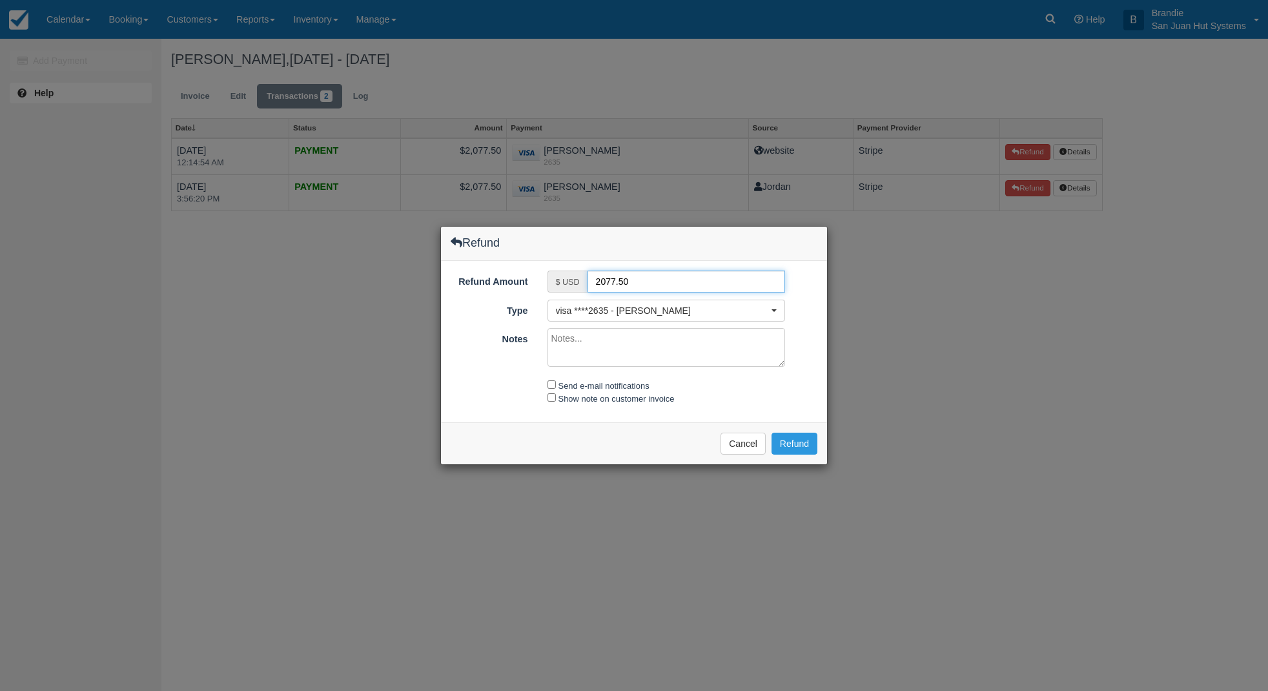
drag, startPoint x: 673, startPoint y: 275, endPoint x: 558, endPoint y: 270, distance: 115.0
click at [560, 272] on div "$ USD 2077.50" at bounding box center [666, 281] width 238 height 22
type input "300.00"
click at [553, 381] on input "Send e-mail notifications" at bounding box center [551, 384] width 8 height 8
checkbox input "true"
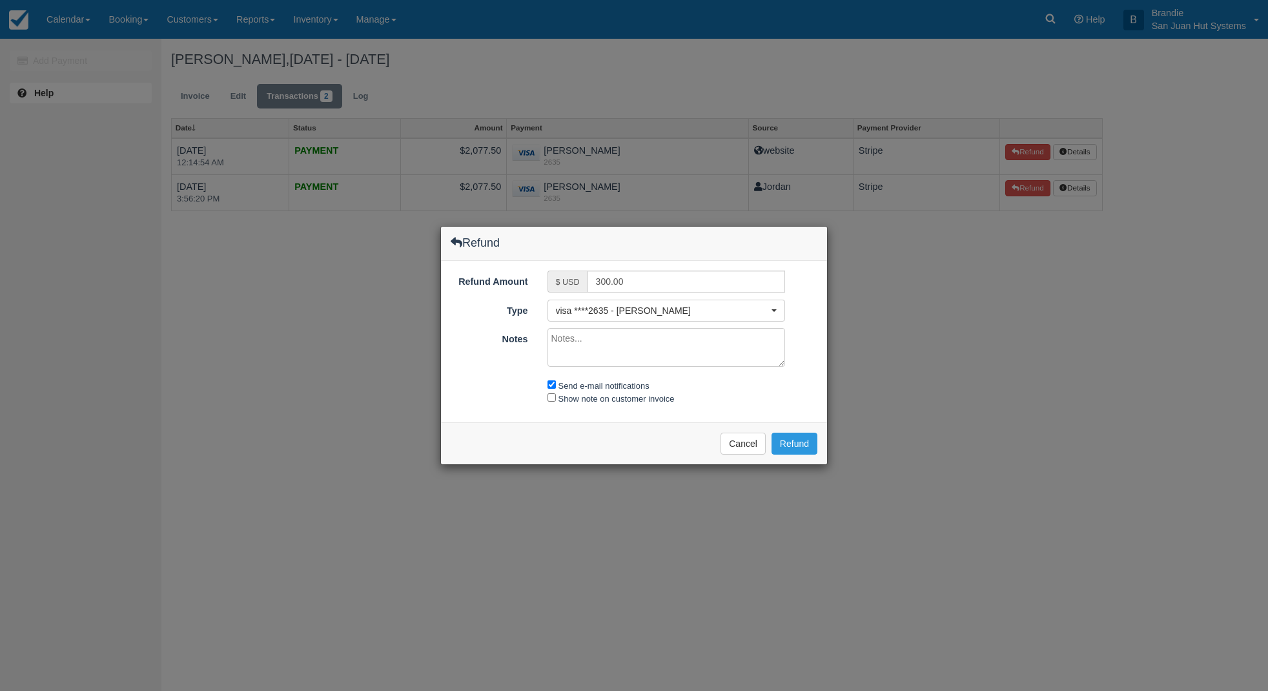
click at [594, 335] on textarea "Notes" at bounding box center [666, 347] width 238 height 39
type textarea "Here's the $300 refund ($100 per biker) for skipping the Graham Ranch Hut due t…"
click at [549, 399] on input "Show note on customer invoice" at bounding box center [551, 397] width 8 height 8
click at [556, 400] on div "Show note on customer invoice" at bounding box center [667, 399] width 258 height 14
click at [554, 400] on input "Show note on customer invoice" at bounding box center [551, 397] width 8 height 8
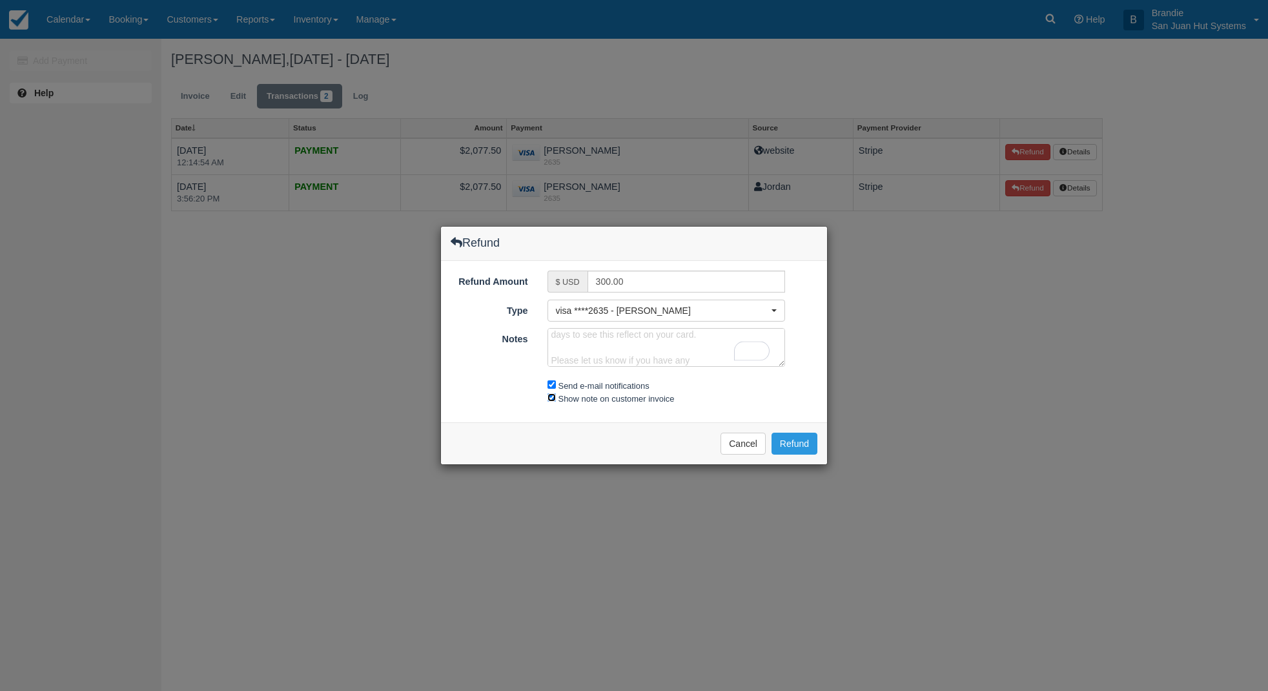
checkbox input "false"
click at [707, 360] on textarea "Here's the $300 refund ($100 per biker) for skipping the Graham Ranch Hut due t…" at bounding box center [666, 347] width 238 height 39
type textarea "Here's the $300 refund ($100 per biker) for skipping the Graham Ranch Hut due t…"
click at [807, 443] on button "Refund" at bounding box center [794, 443] width 46 height 22
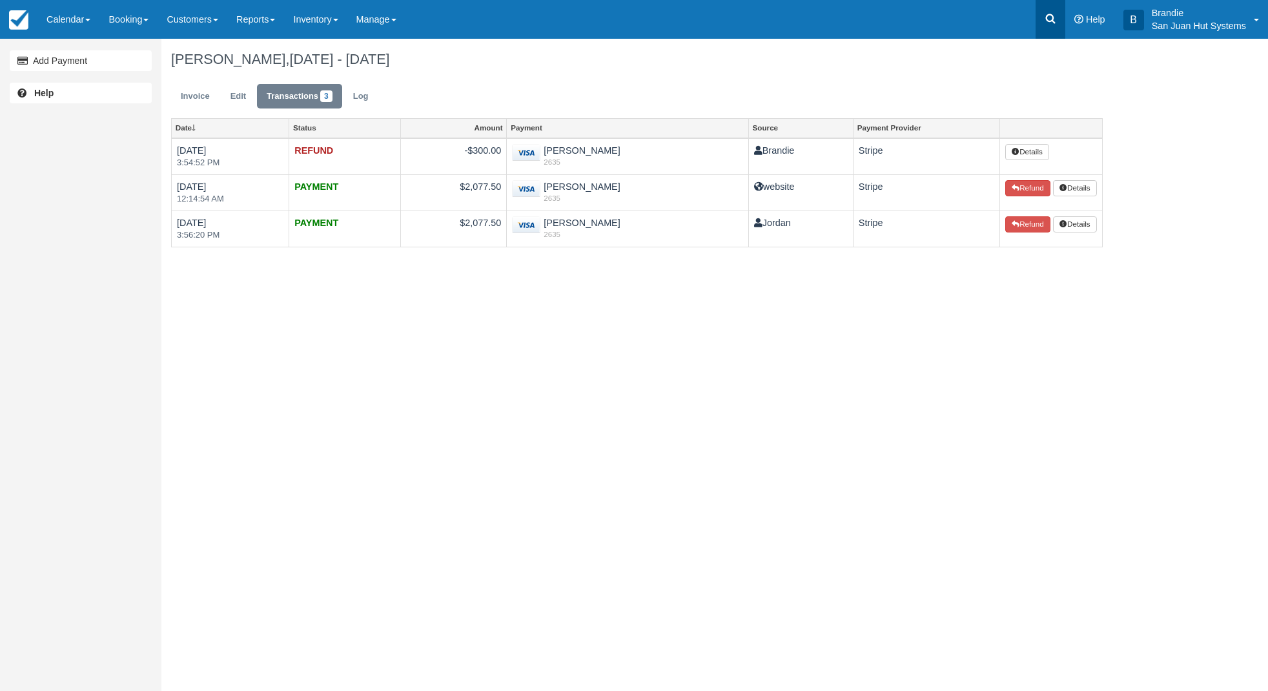
click at [1044, 19] on icon at bounding box center [1050, 18] width 13 height 13
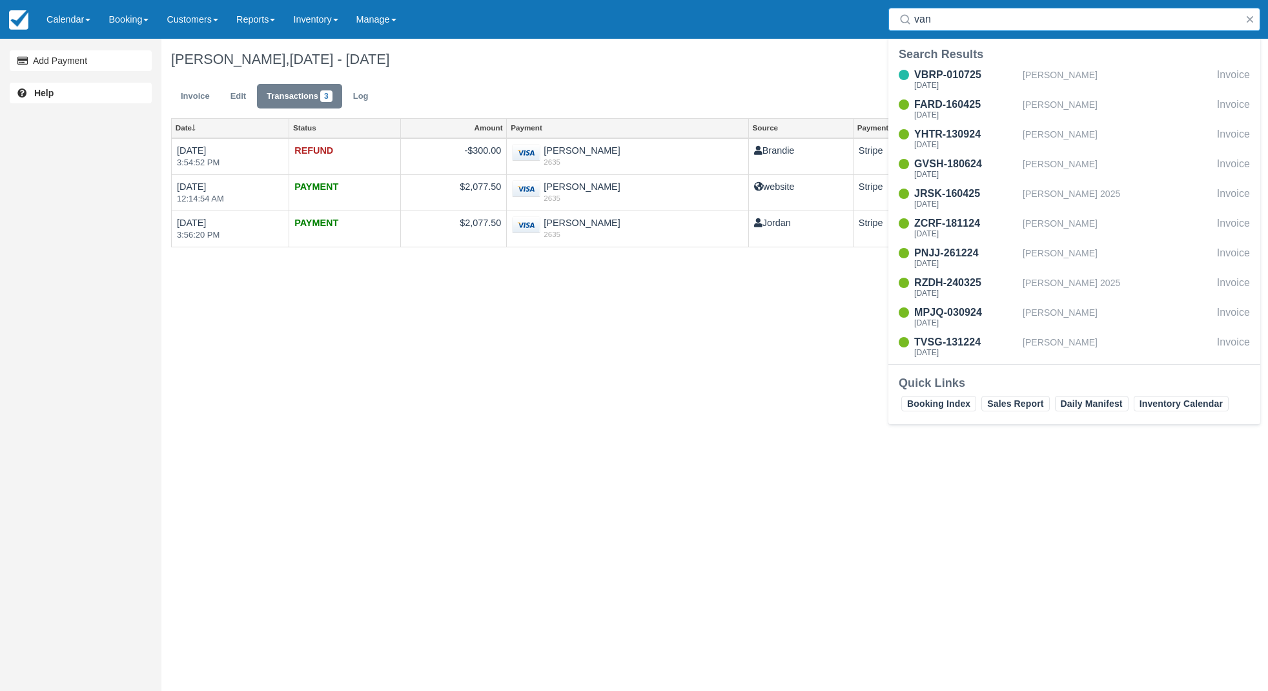
type input "vann"
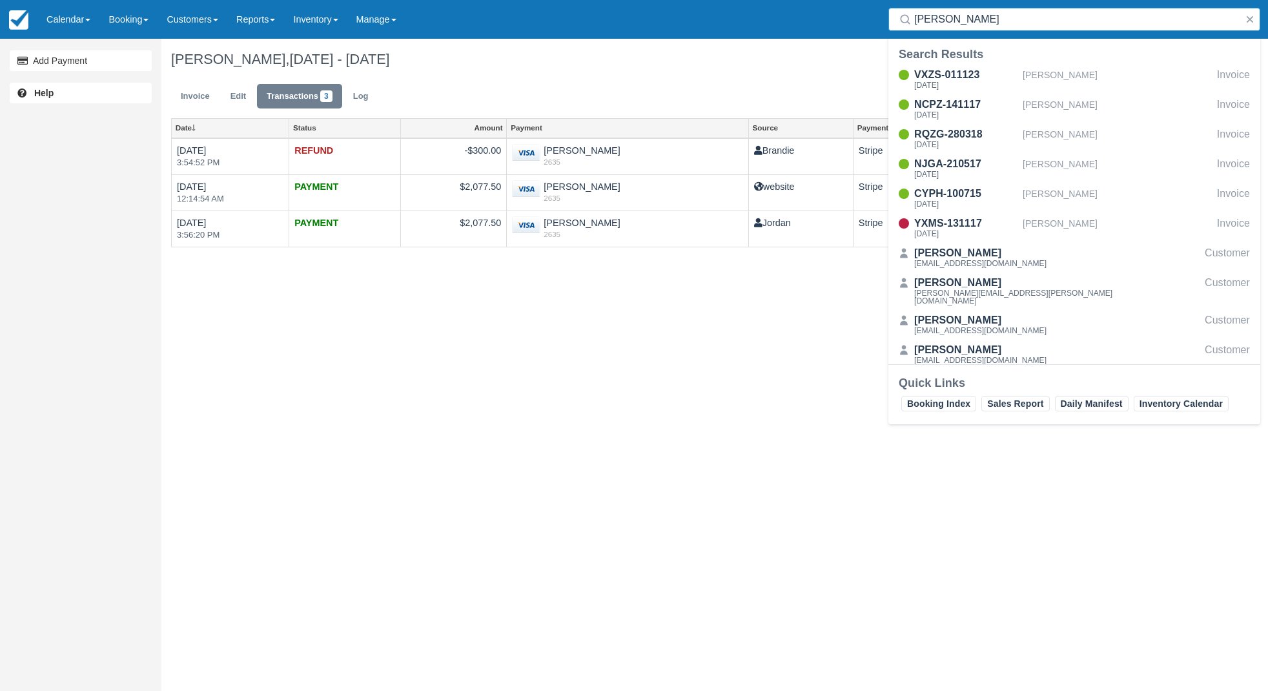
drag, startPoint x: 978, startPoint y: 23, endPoint x: 894, endPoint y: 23, distance: 83.9
click at [894, 23] on div "vann" at bounding box center [1074, 19] width 372 height 23
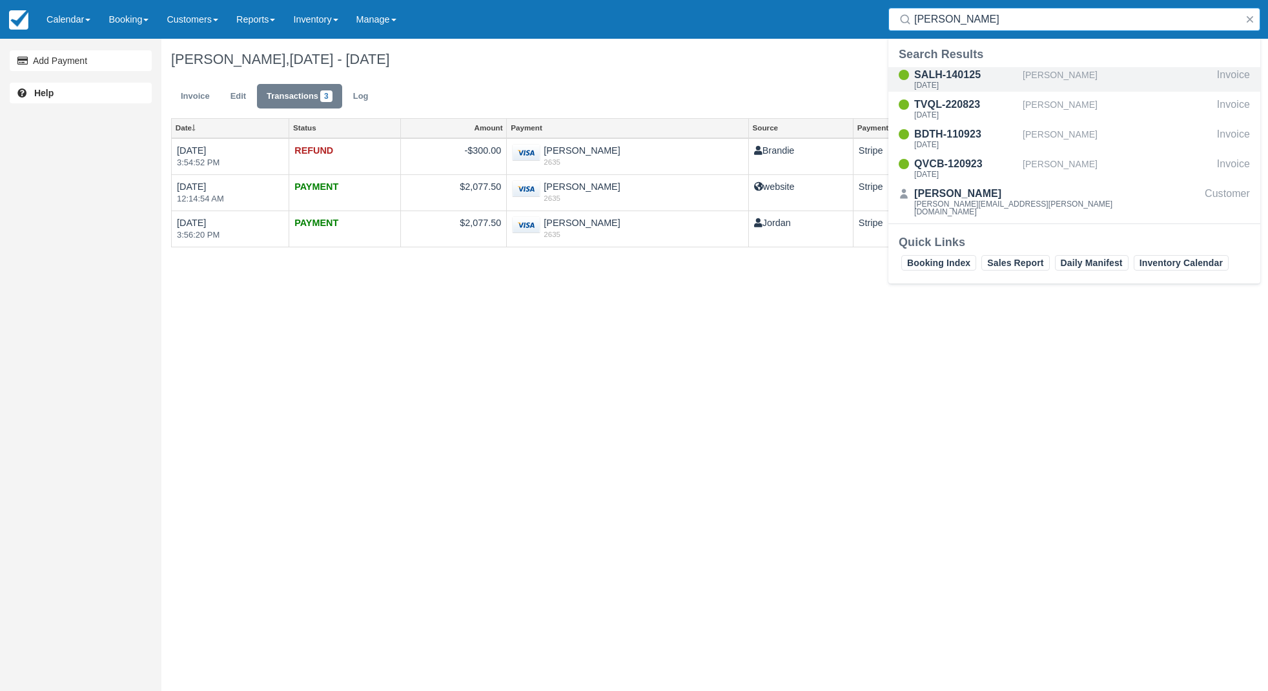
type input "muzio"
click at [963, 76] on div "SALH-140125" at bounding box center [965, 74] width 103 height 15
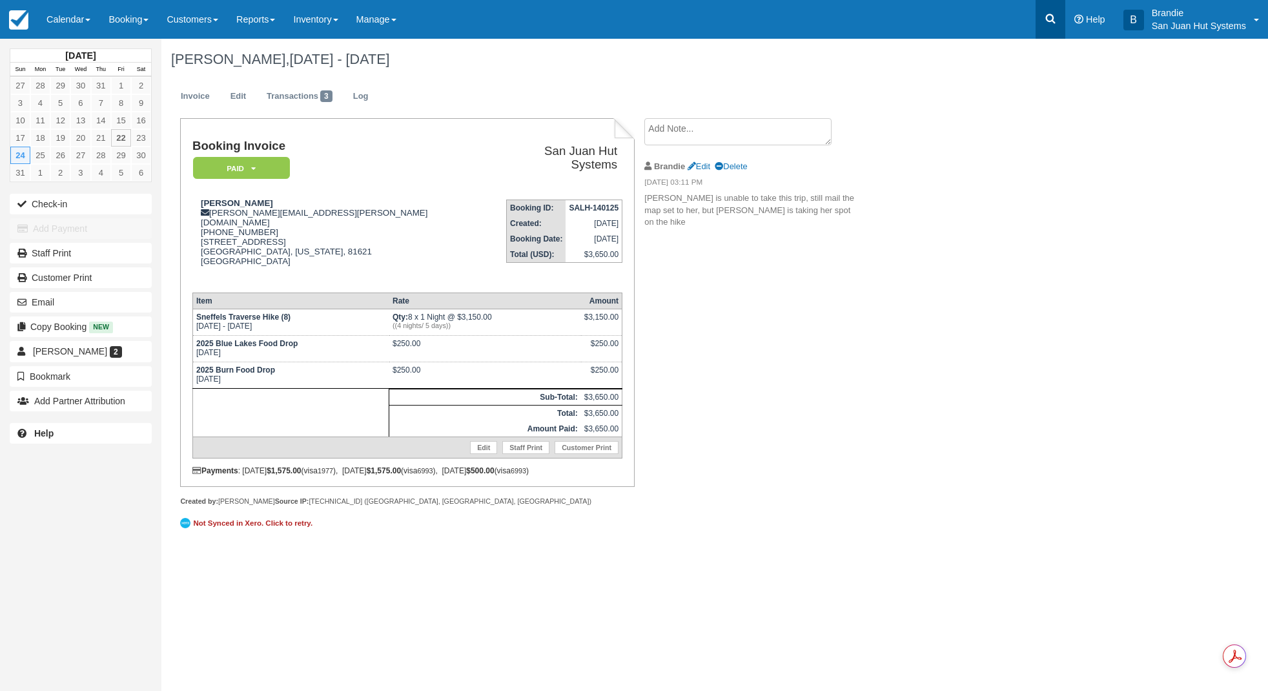
click at [1047, 27] on link at bounding box center [1050, 19] width 30 height 39
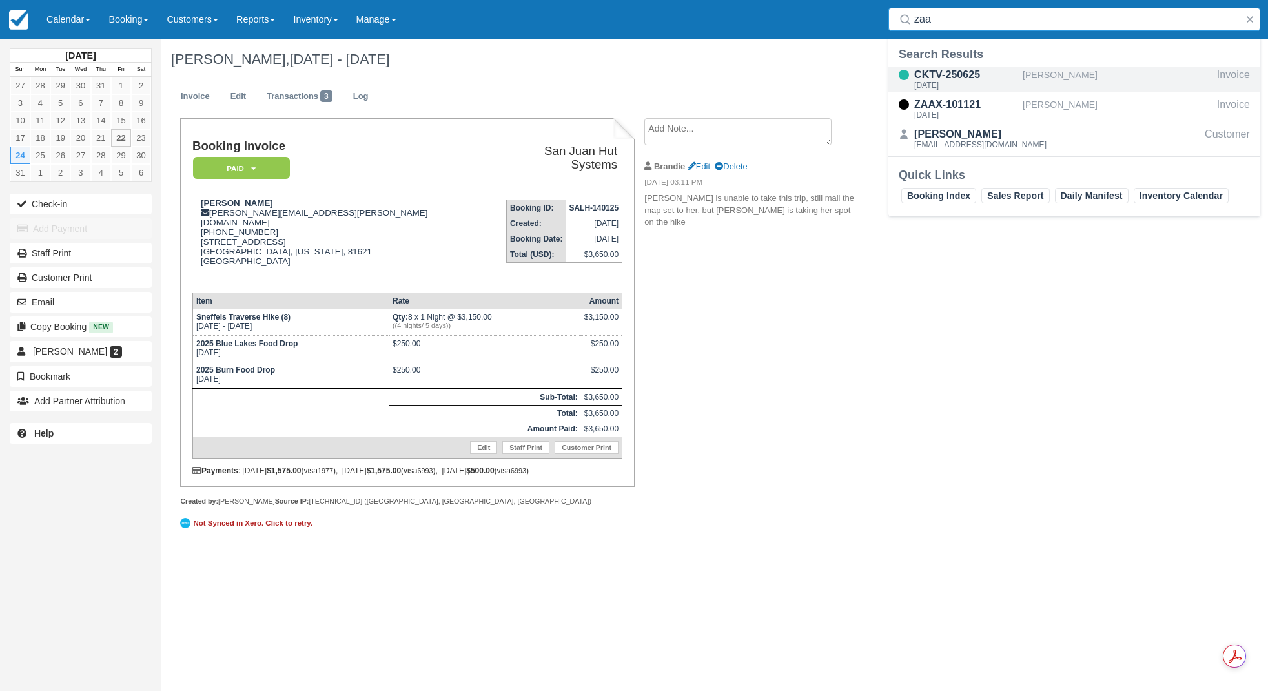
type input "zaa"
click at [937, 79] on div "CKTV-250625" at bounding box center [965, 74] width 103 height 15
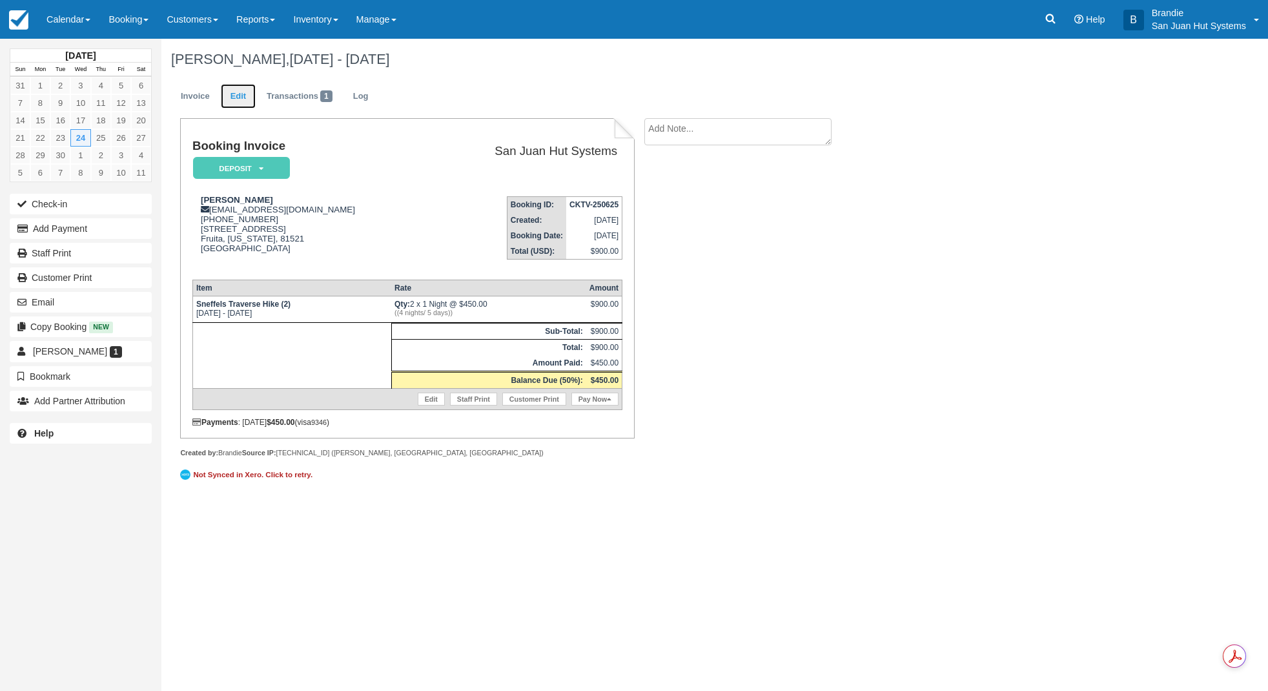
click at [245, 98] on link "Edit" at bounding box center [238, 96] width 35 height 25
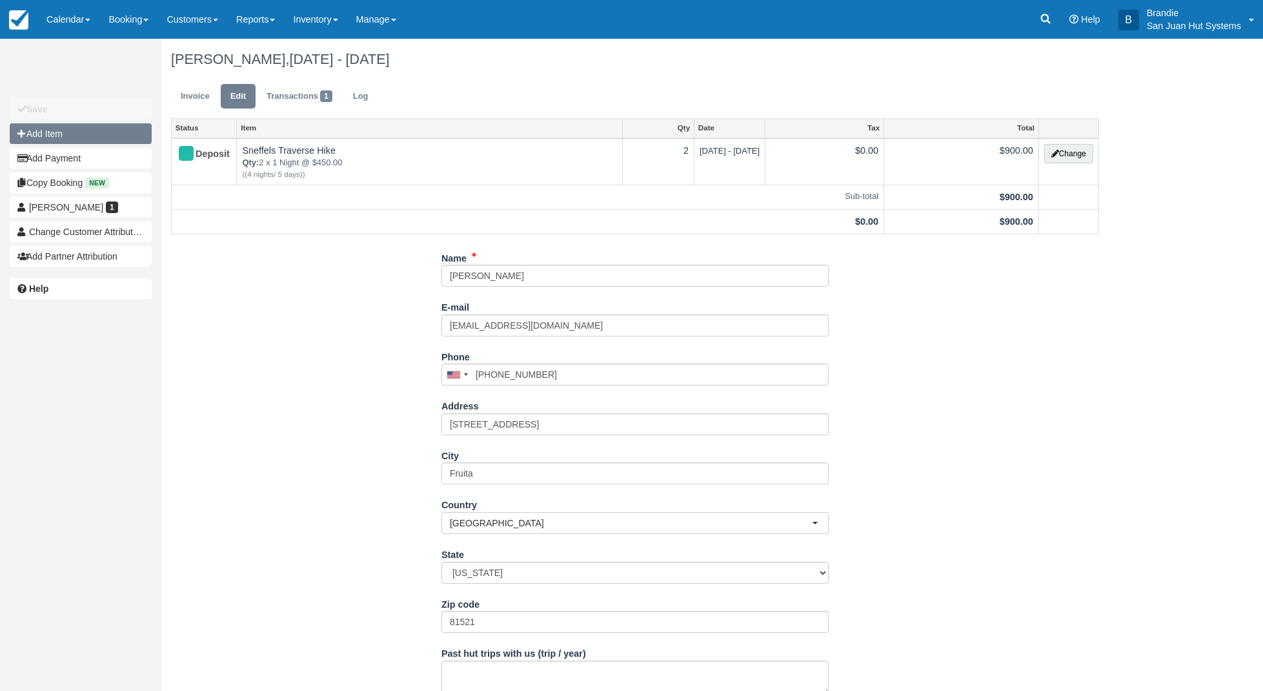
click at [55, 131] on button "Add Item" at bounding box center [81, 133] width 142 height 21
type input "0.00"
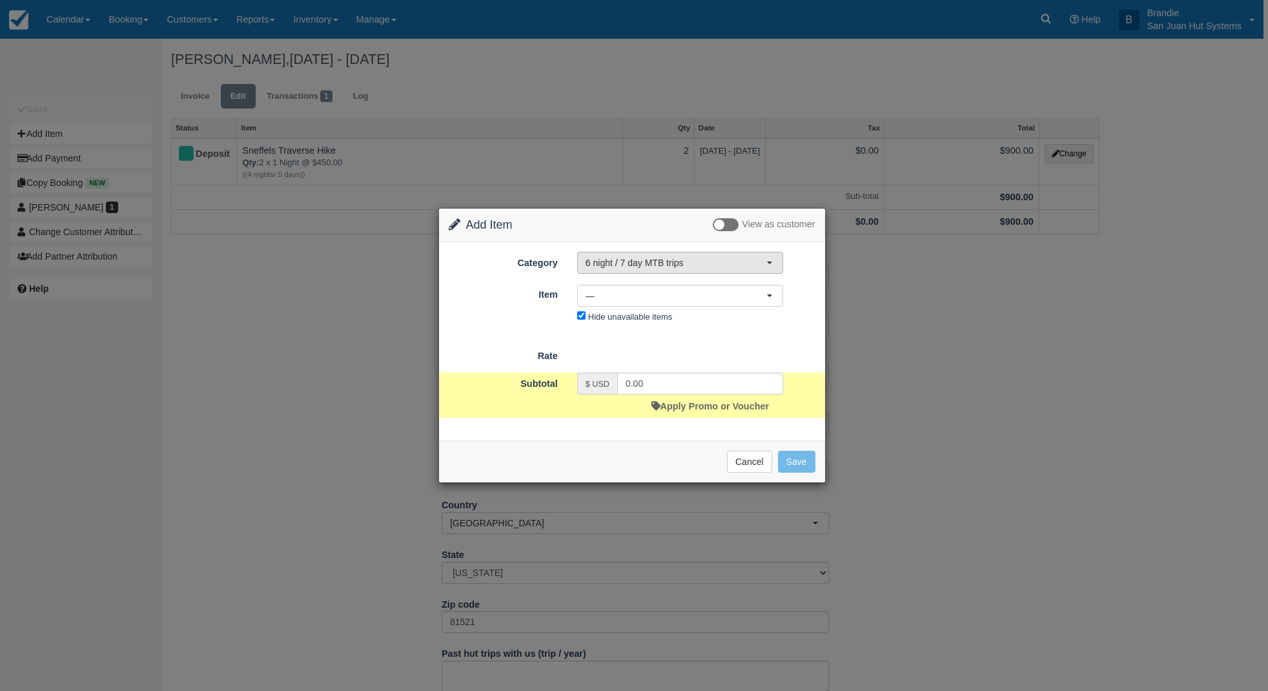
click at [649, 263] on span "6 night / 7 day MTB trips" at bounding box center [675, 262] width 181 height 13
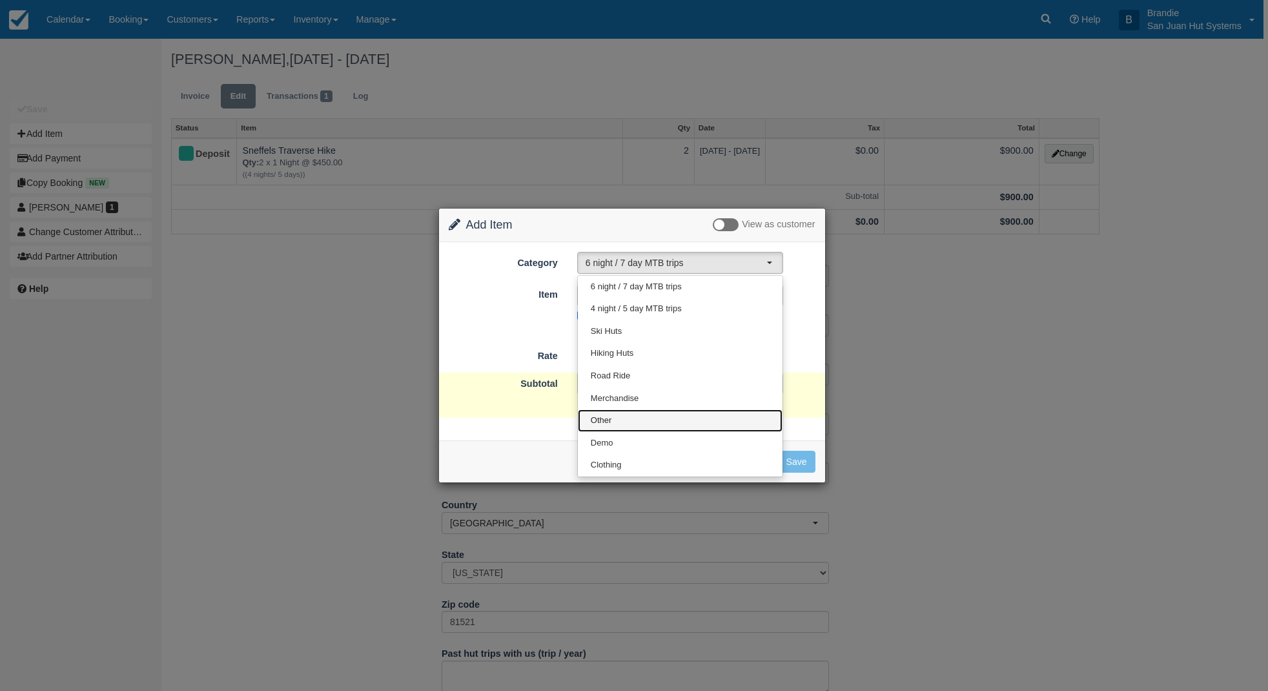
click at [602, 411] on link "Other" at bounding box center [680, 420] width 205 height 23
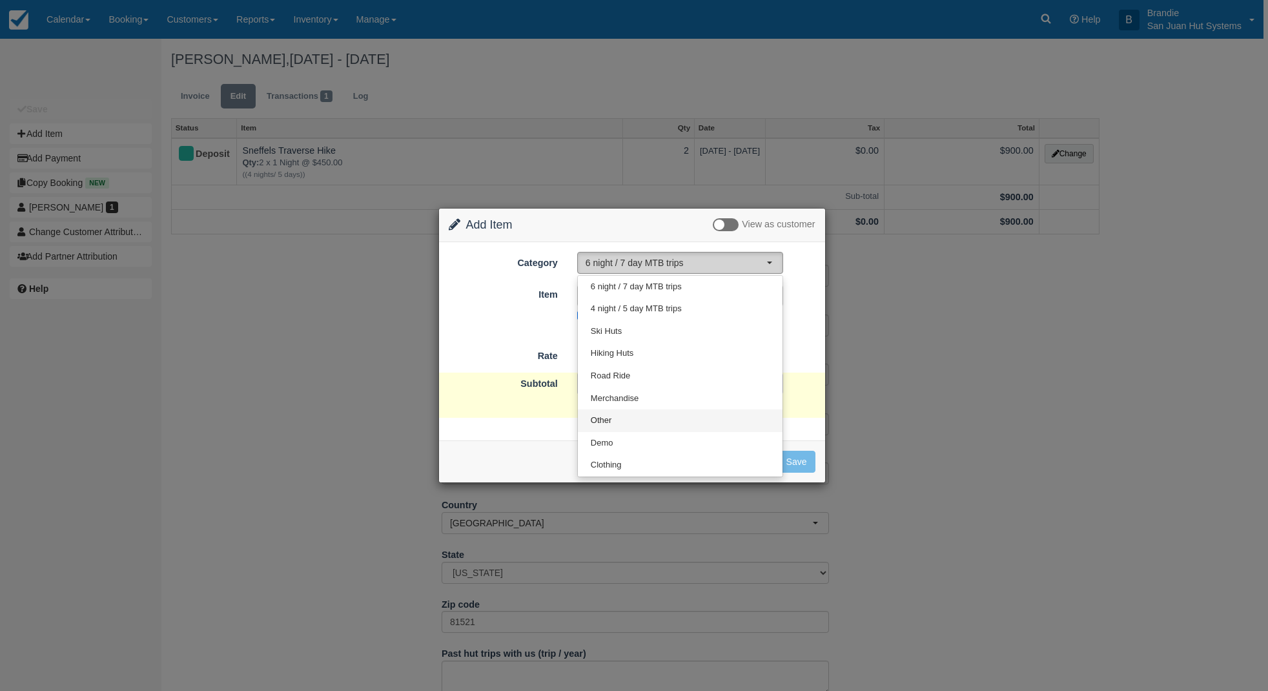
select select "15"
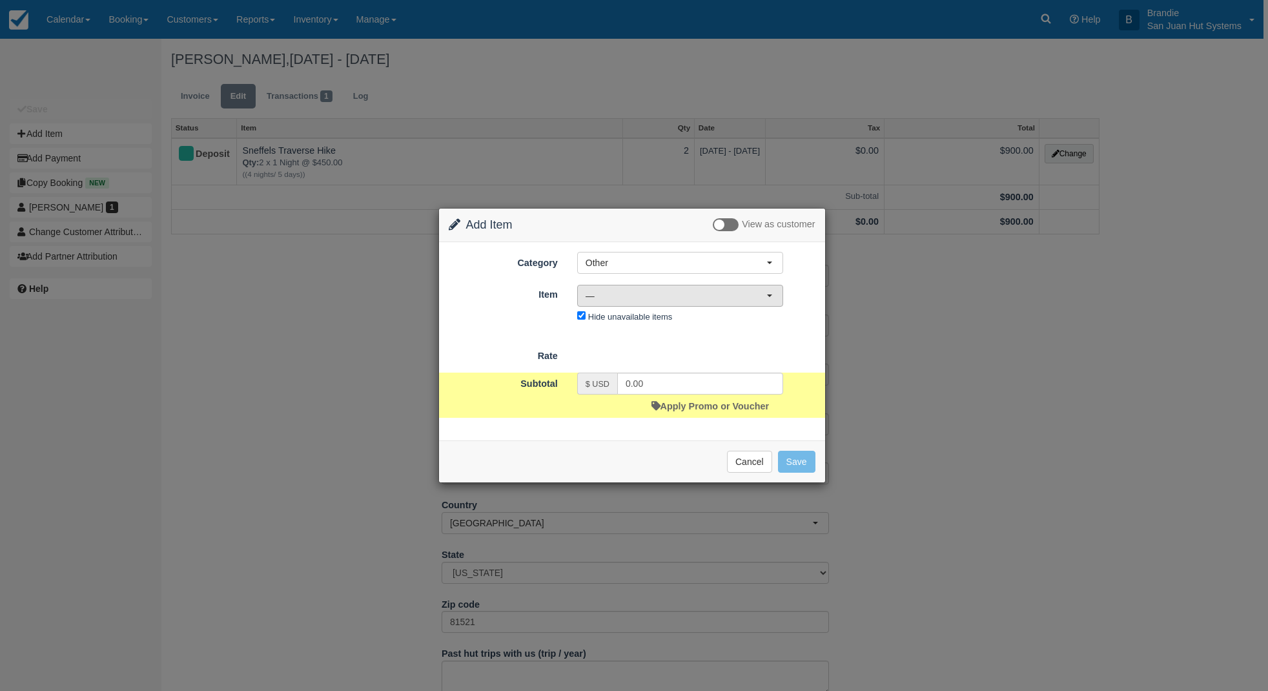
click at [600, 300] on span "—" at bounding box center [675, 295] width 181 height 13
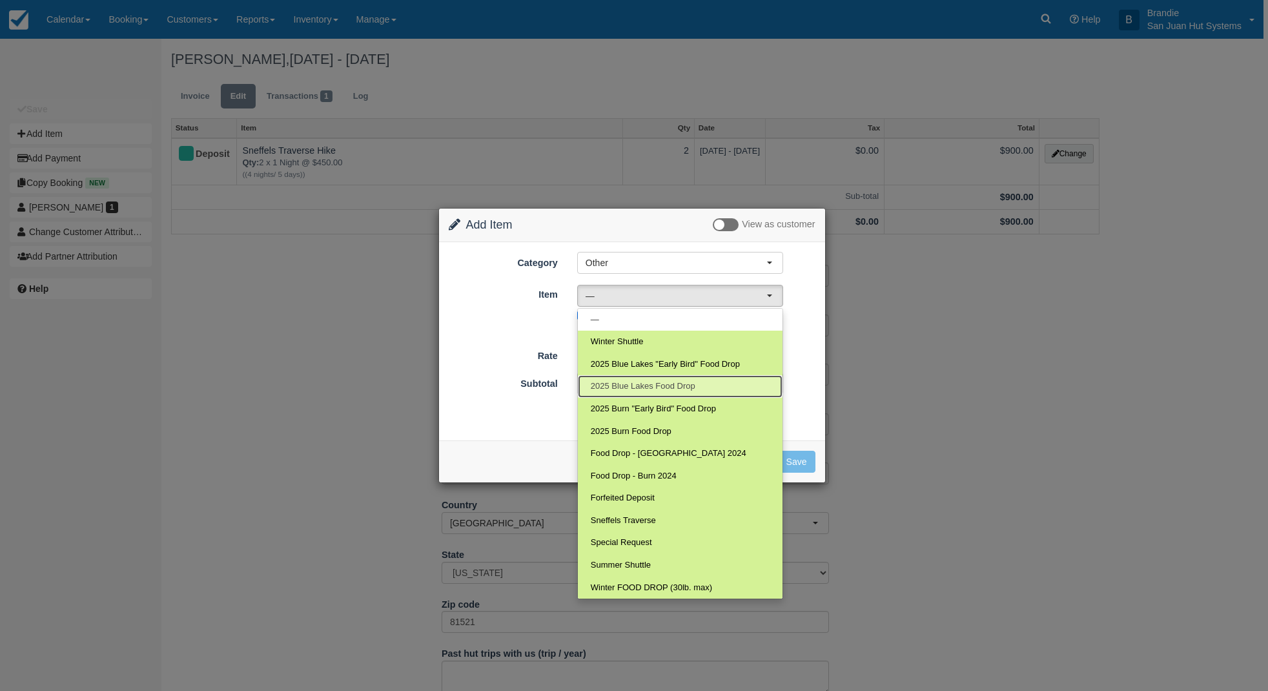
click at [658, 383] on span "2025 Blue Lakes Food Drop" at bounding box center [643, 386] width 105 height 12
select select "120"
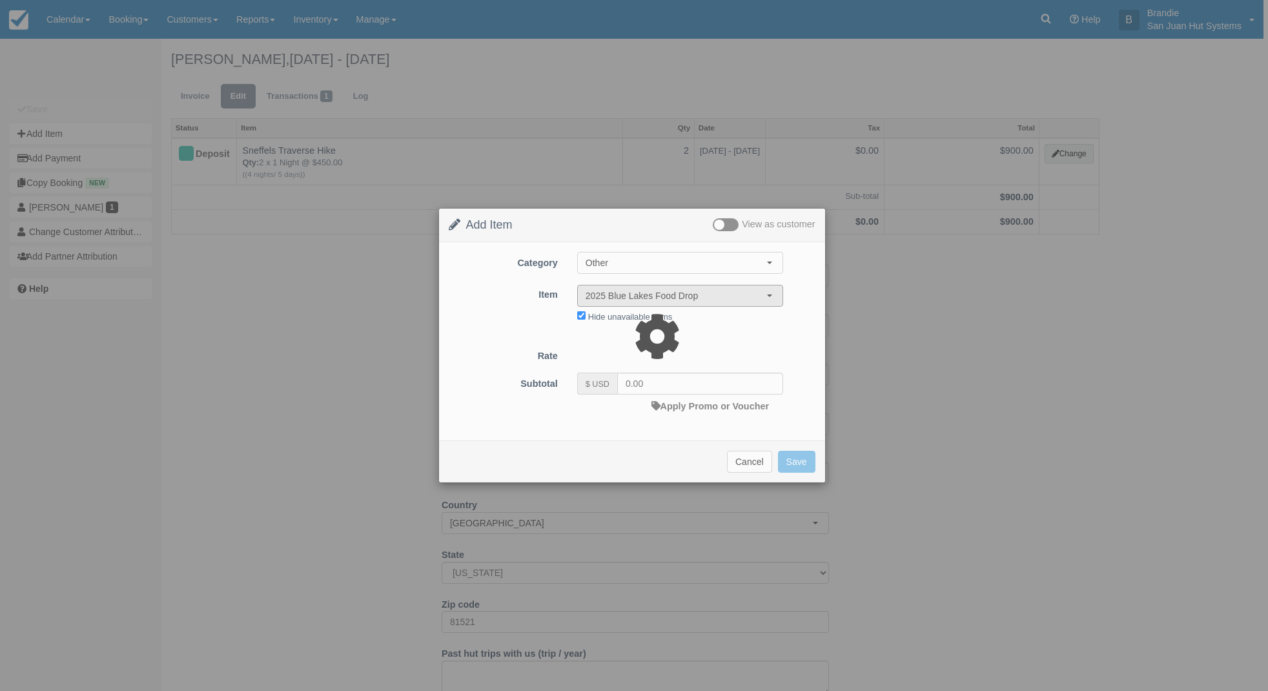
type input "250.00"
select select "07:00"
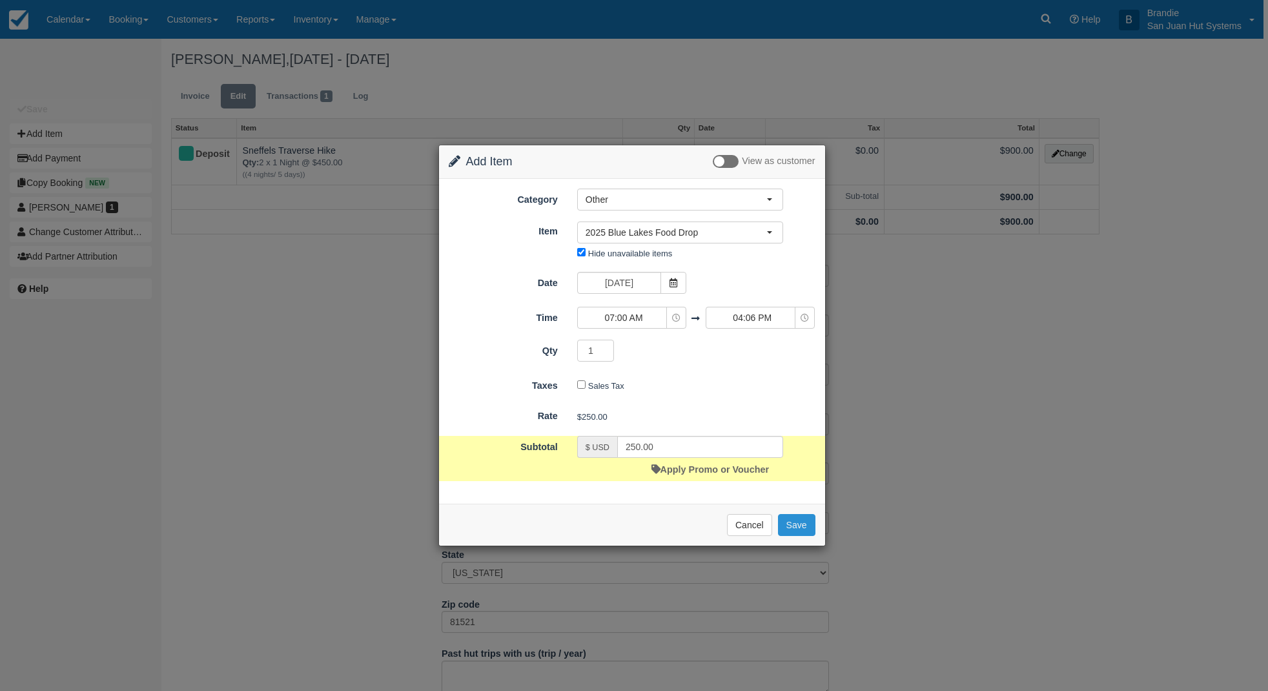
click at [798, 525] on button "Save" at bounding box center [796, 525] width 37 height 22
checkbox input "false"
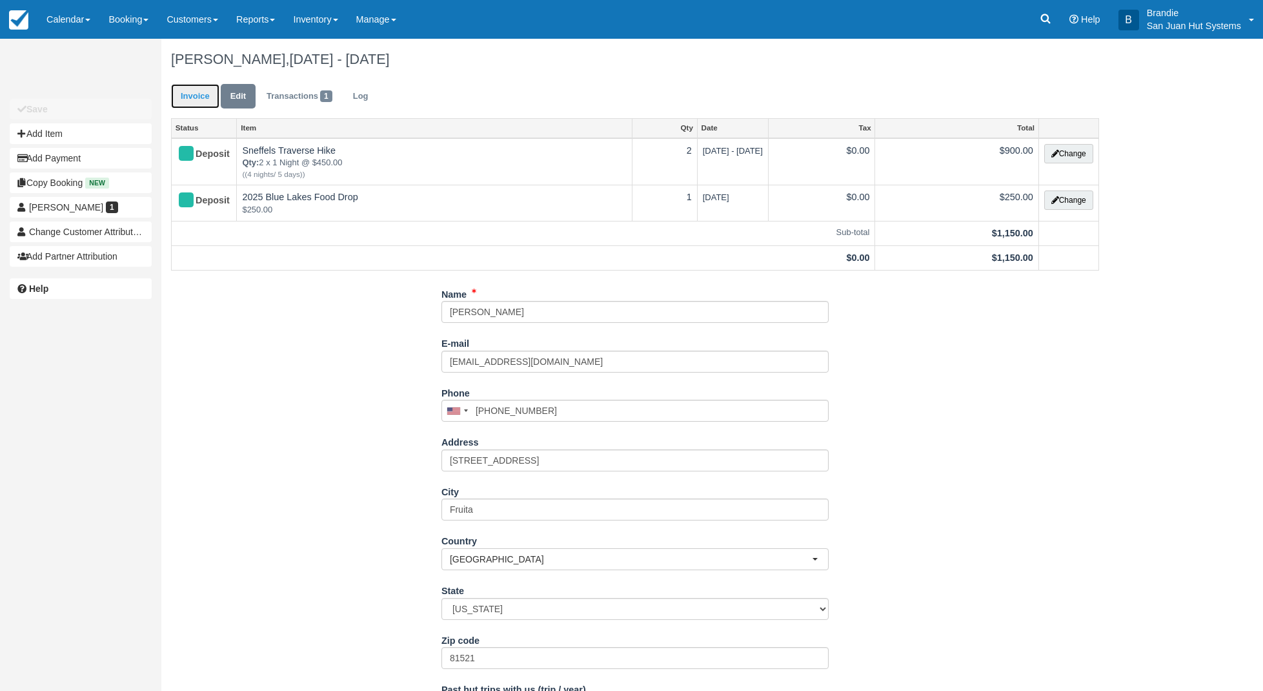
click at [203, 100] on link "Invoice" at bounding box center [195, 96] width 48 height 25
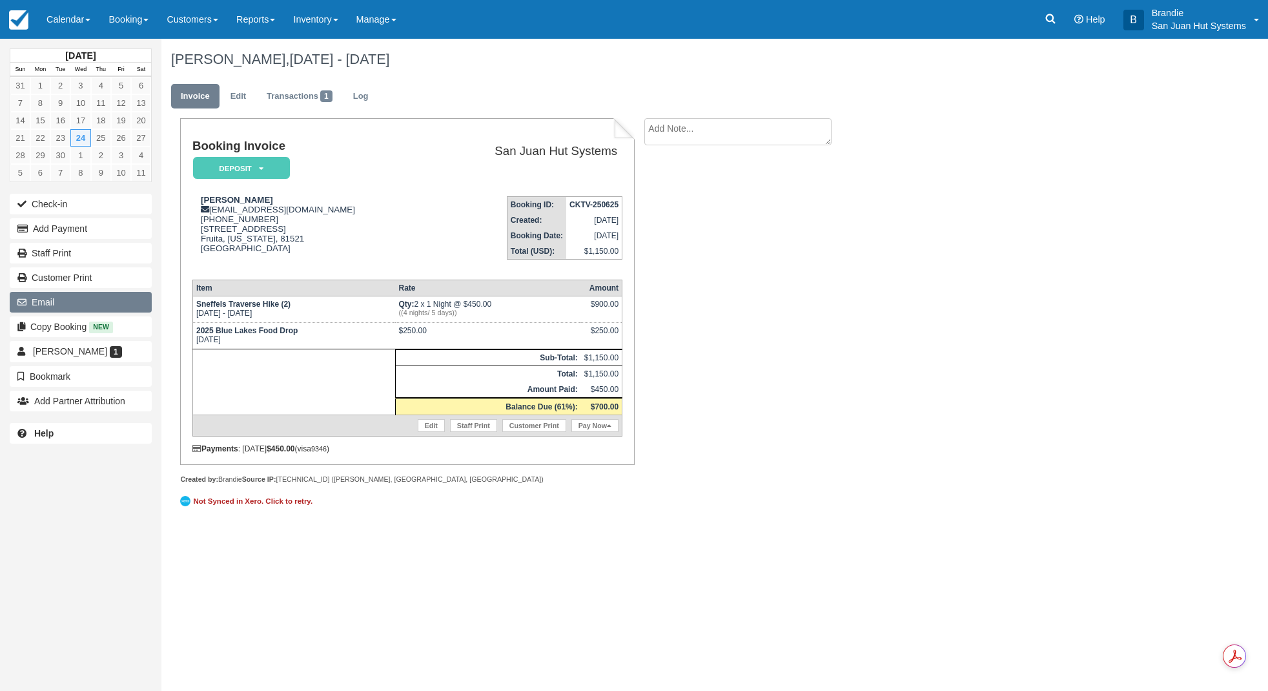
click at [70, 298] on button "Email" at bounding box center [81, 302] width 142 height 21
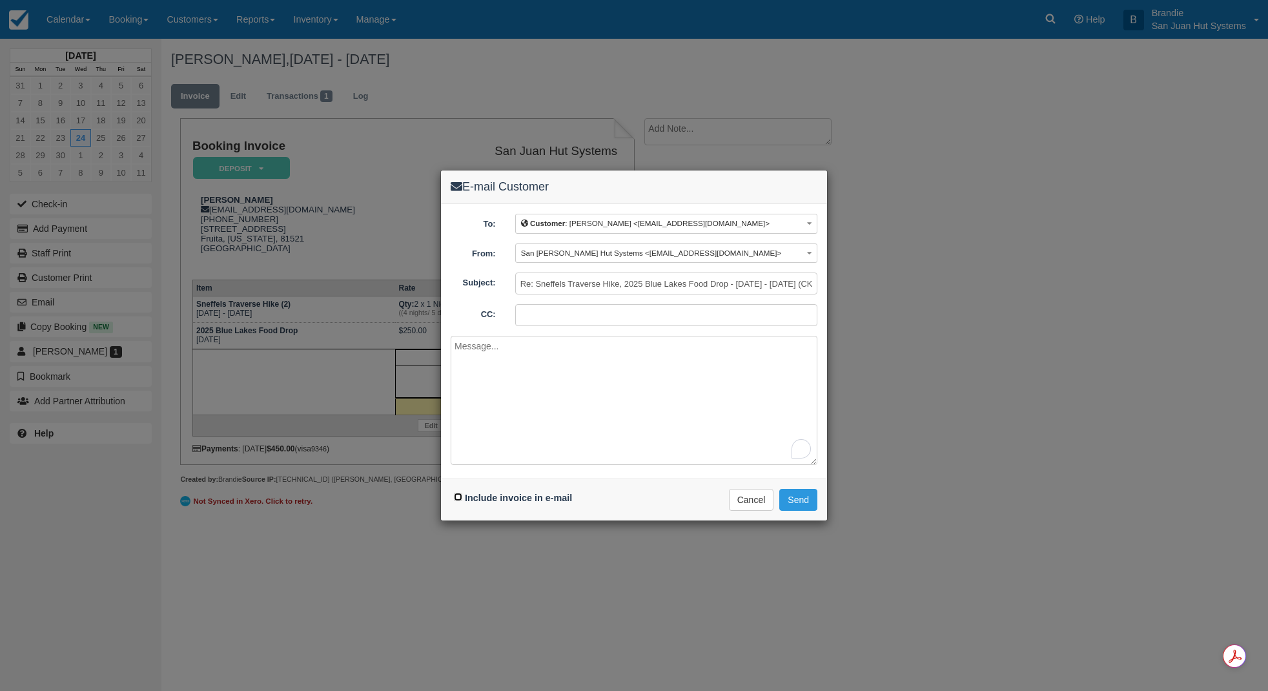
click at [458, 500] on input "Include invoice in e-mail" at bounding box center [458, 496] width 8 height 8
checkbox input "true"
click at [809, 502] on button "Send" at bounding box center [798, 500] width 38 height 22
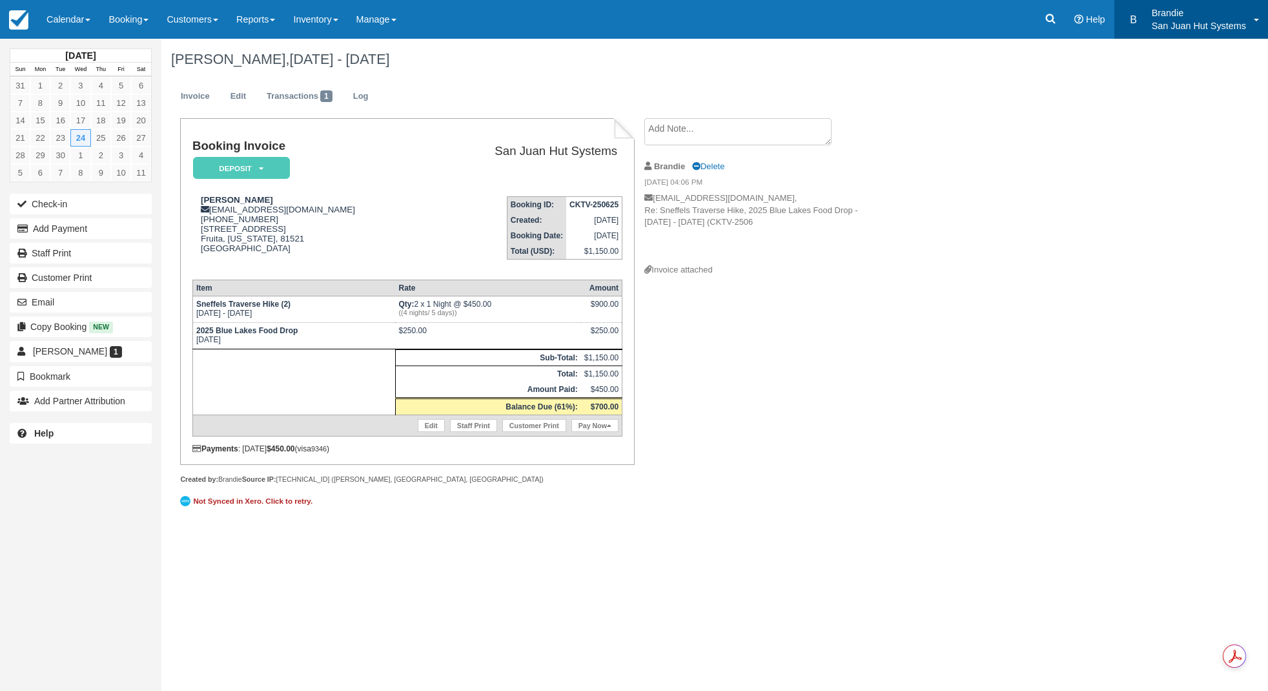
click at [1161, 14] on p "Brandie" at bounding box center [1199, 12] width 94 height 13
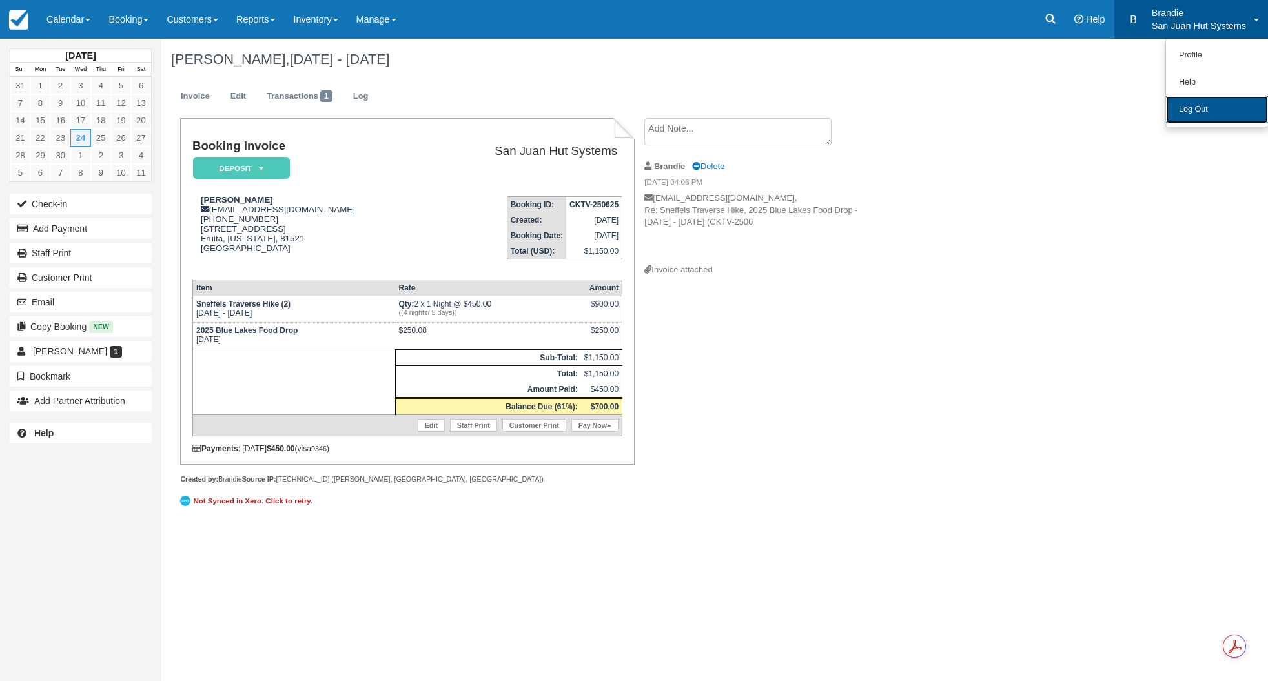
click at [1193, 105] on link "Log Out" at bounding box center [1217, 109] width 102 height 27
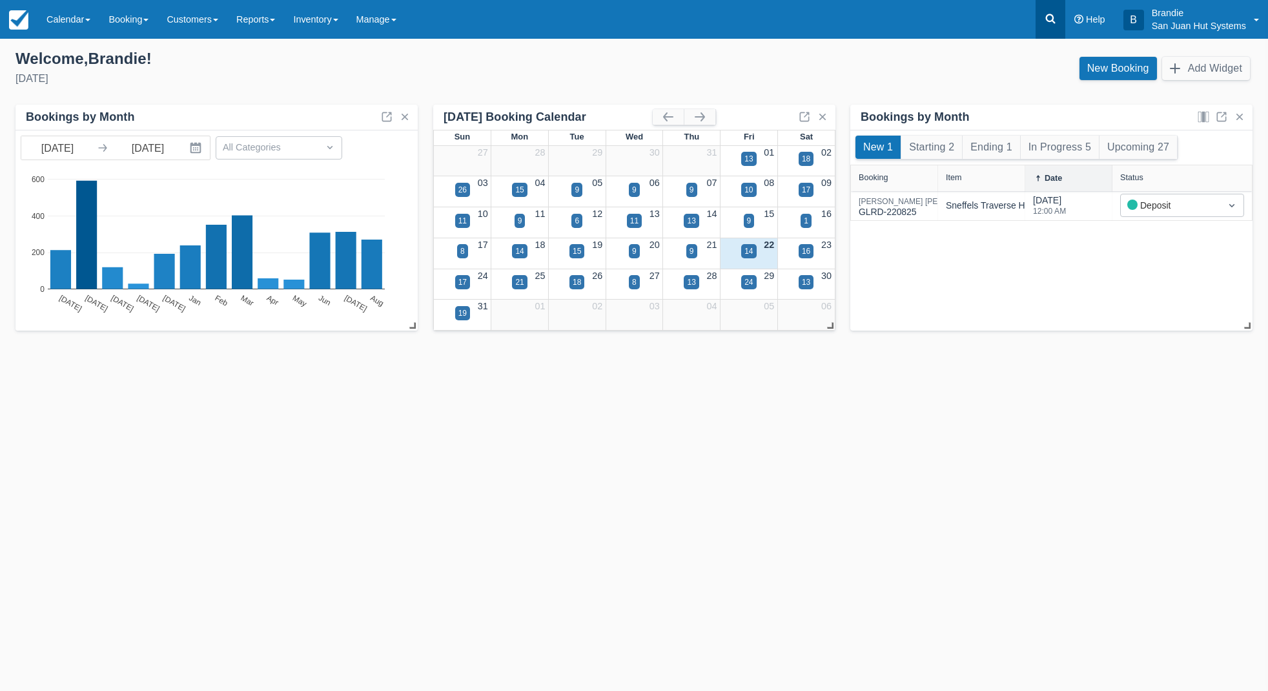
click at [1045, 16] on icon at bounding box center [1050, 18] width 13 height 13
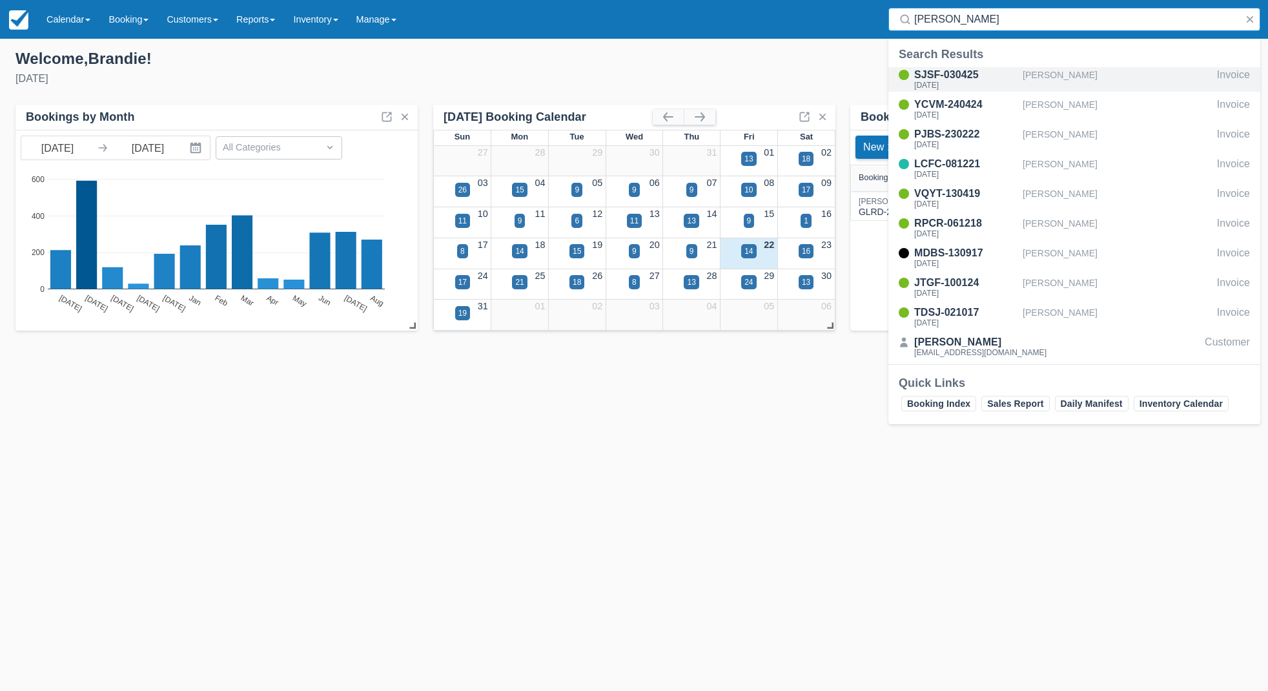
type input "arnold"
click at [965, 73] on div "SJSF-030425" at bounding box center [965, 74] width 103 height 15
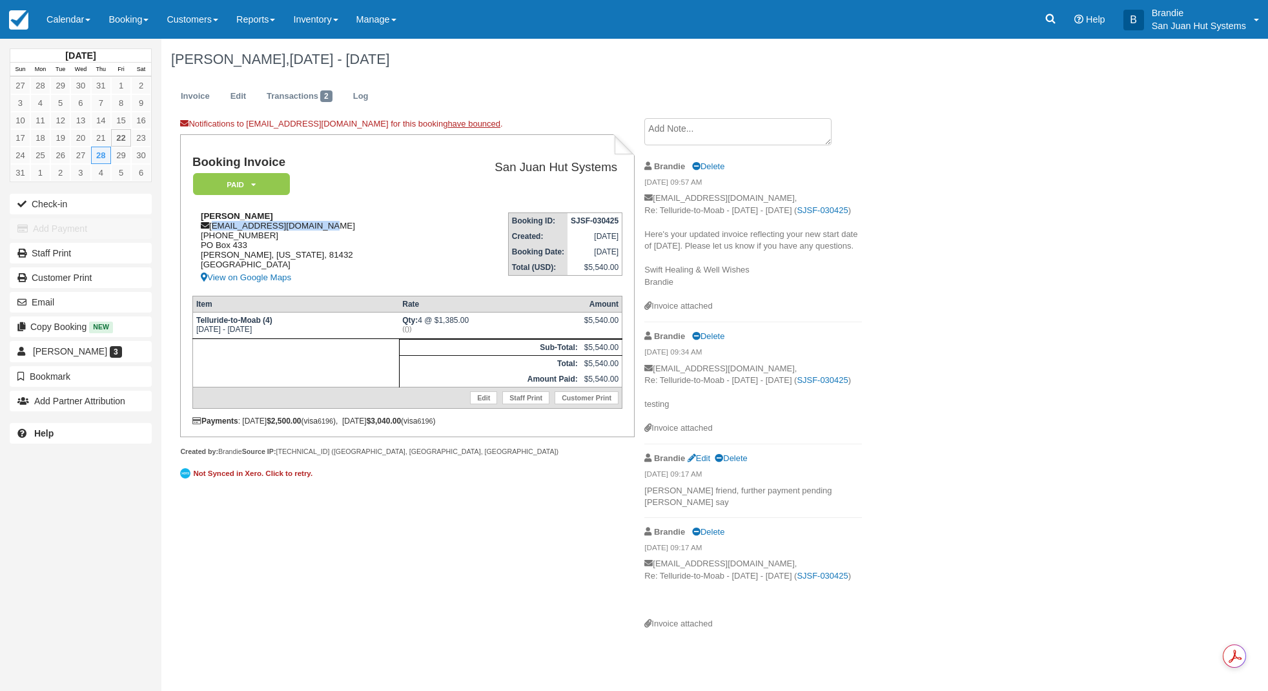
drag, startPoint x: 212, startPoint y: 228, endPoint x: 321, endPoint y: 226, distance: 109.1
click at [321, 226] on div "[PERSON_NAME] [EMAIL_ADDRESS][DOMAIN_NAME] [PHONE_NUMBER] [STREET_ADDRESS][PERS…" at bounding box center [310, 248] width 237 height 74
copy div "[EMAIL_ADDRESS][DOMAIN_NAME]"
click at [1186, 21] on p "San Juan Hut Systems" at bounding box center [1199, 25] width 94 height 13
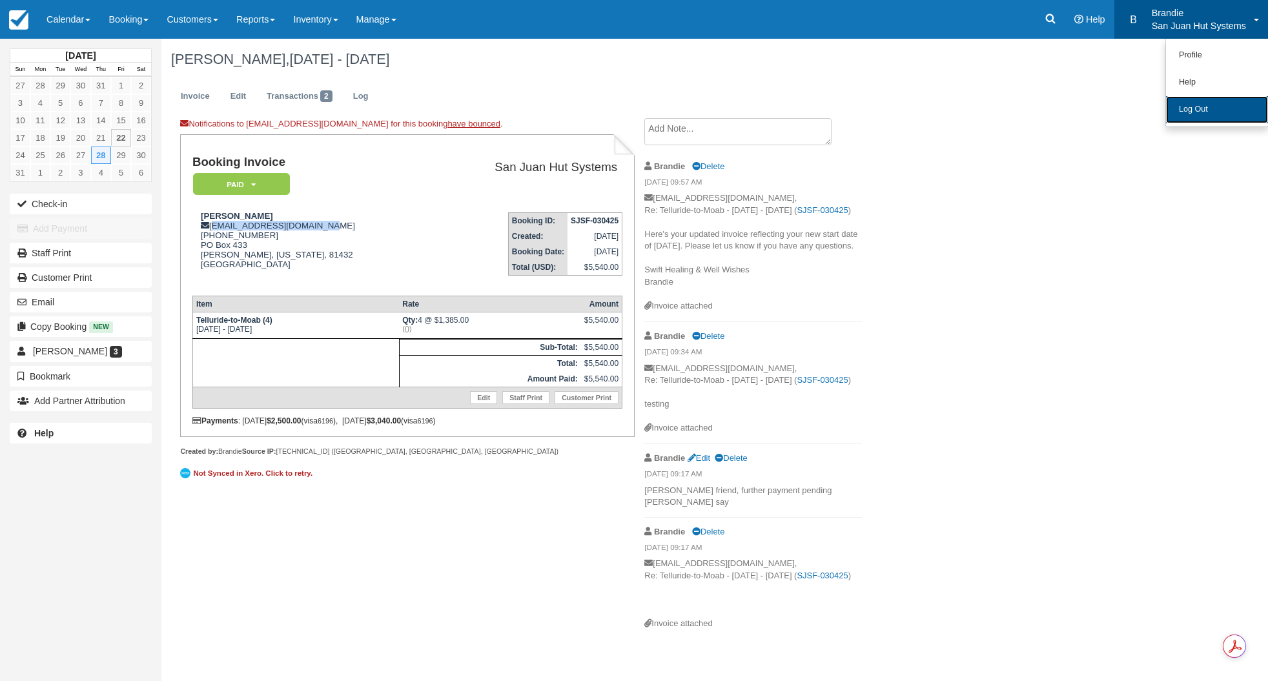
click at [1208, 114] on link "Log Out" at bounding box center [1217, 109] width 102 height 27
